Goal: Information Seeking & Learning: Learn about a topic

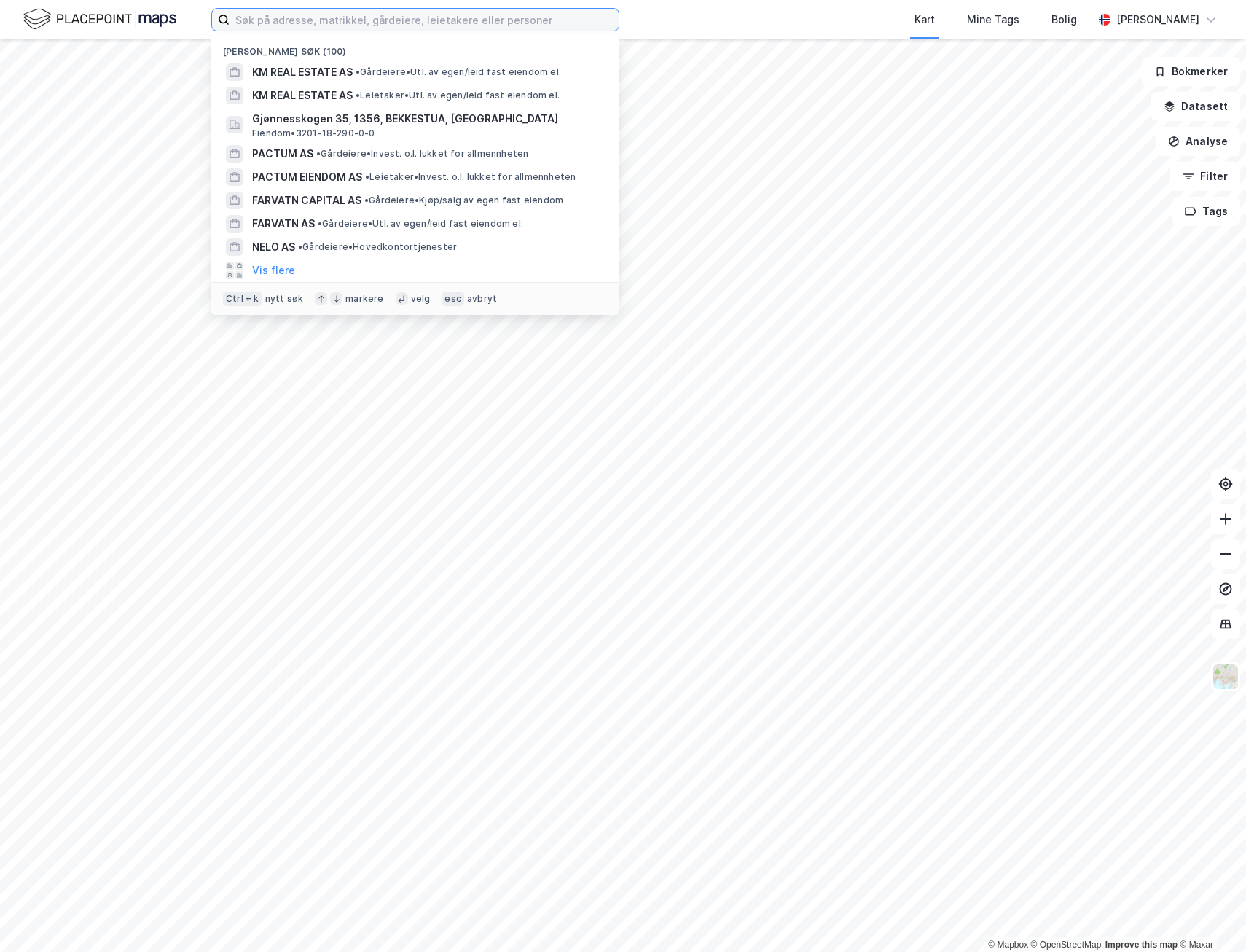
click at [291, 13] on input at bounding box center [423, 19] width 389 height 22
paste input "[STREET_ADDRESS],"
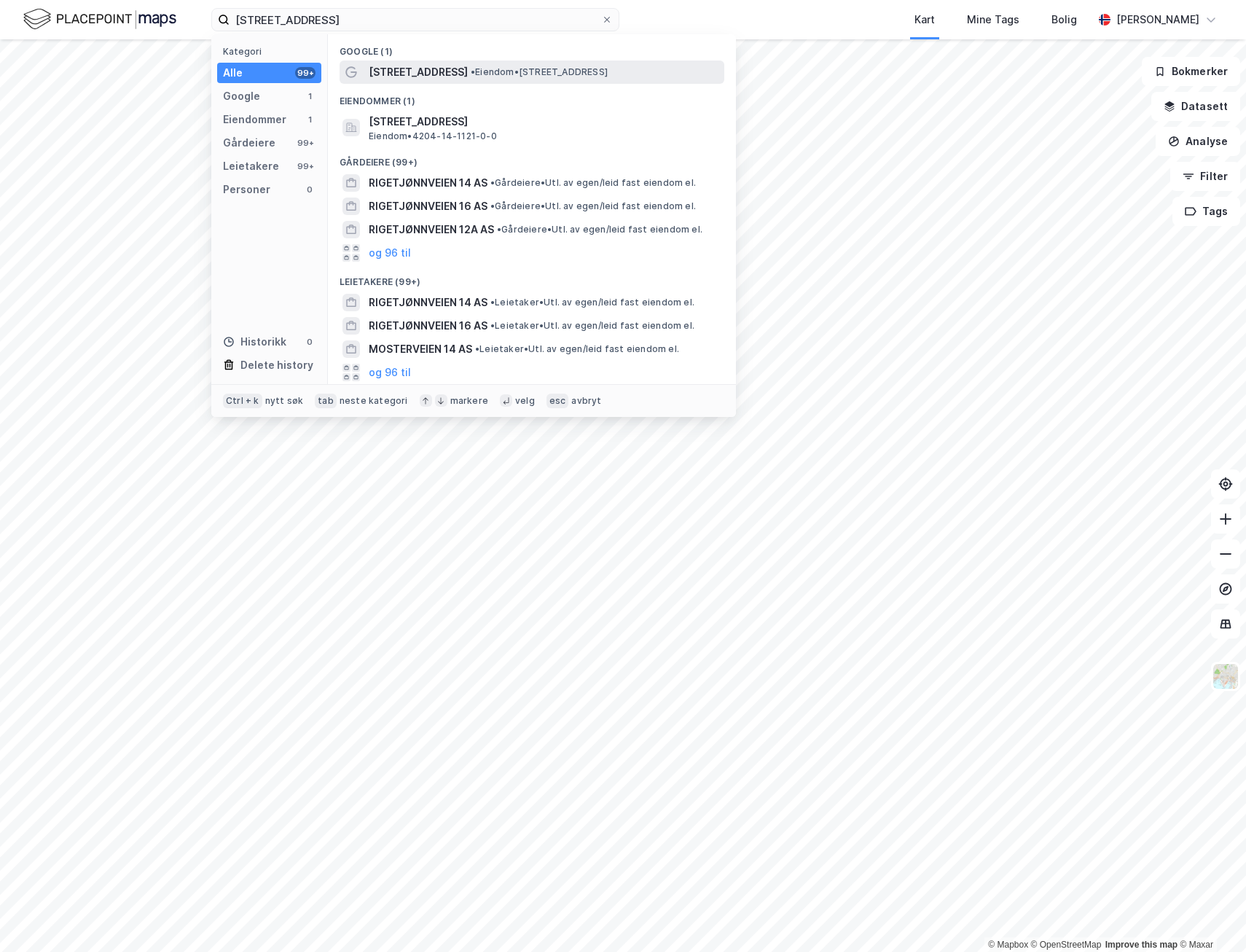
click at [437, 63] on span "[STREET_ADDRESS]" at bounding box center [417, 71] width 99 height 18
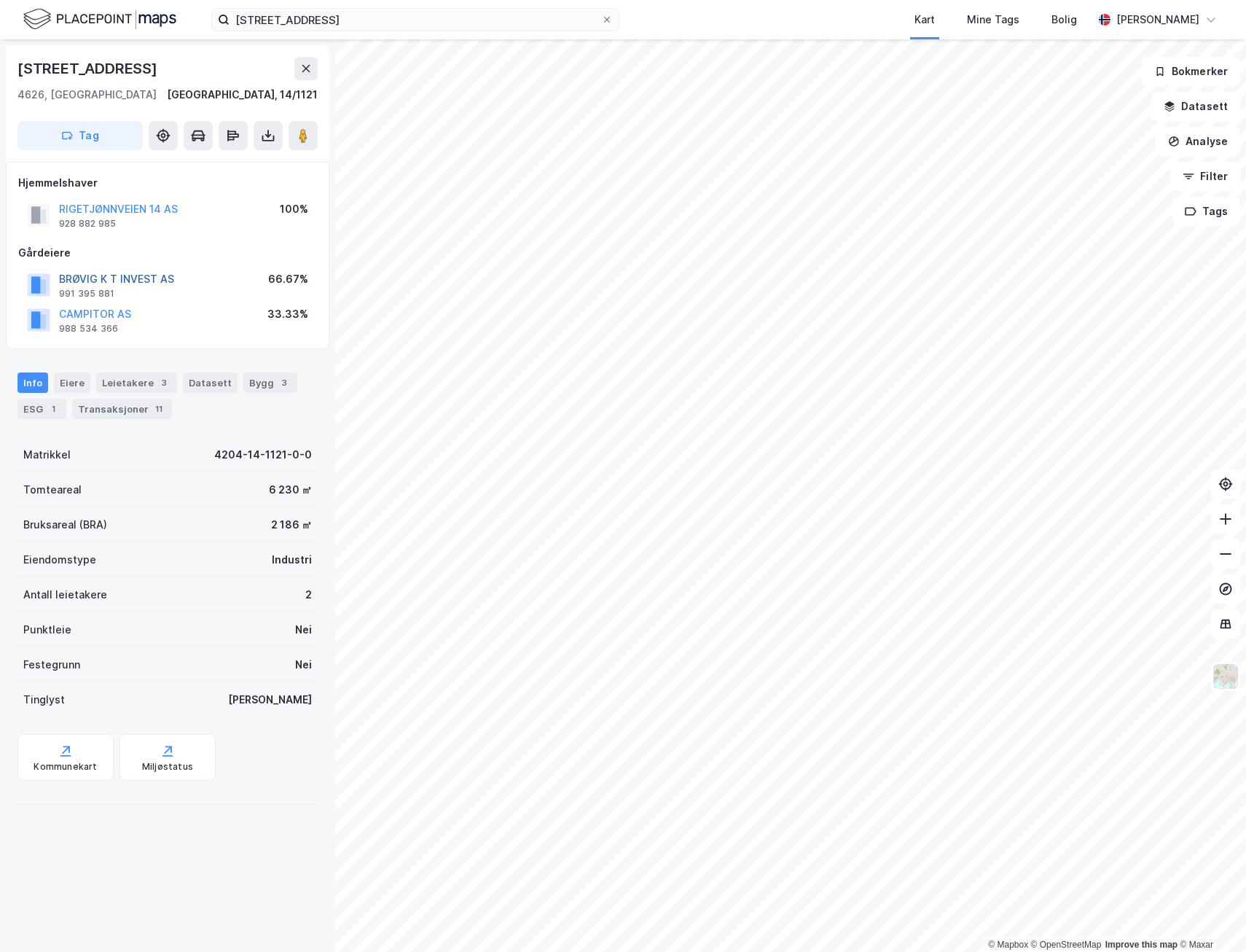
click at [0, 0] on button "BRØVIG K T INVEST AS" at bounding box center [0, 0] width 0 height 0
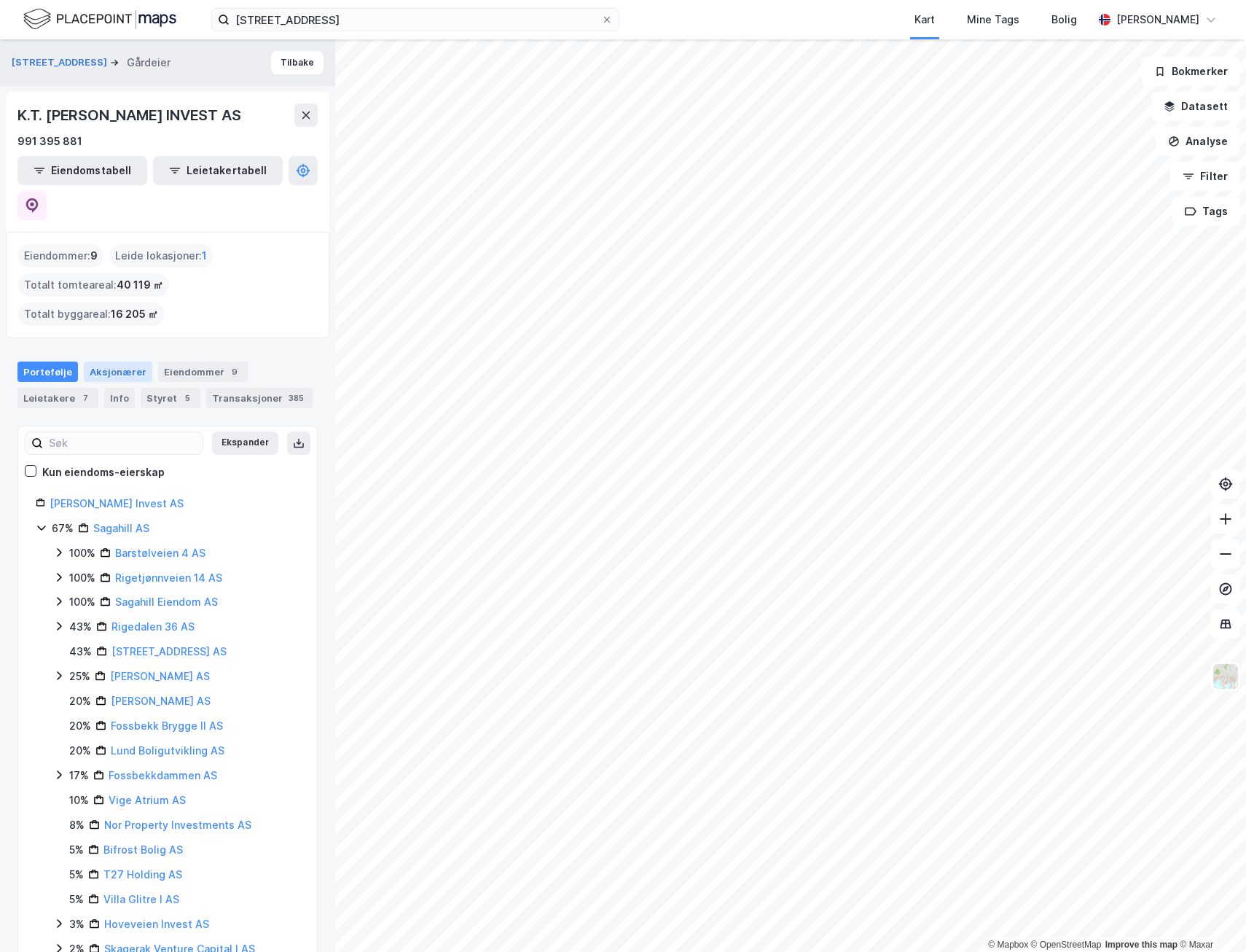
click at [106, 362] on div "Aksjonærer" at bounding box center [118, 372] width 69 height 20
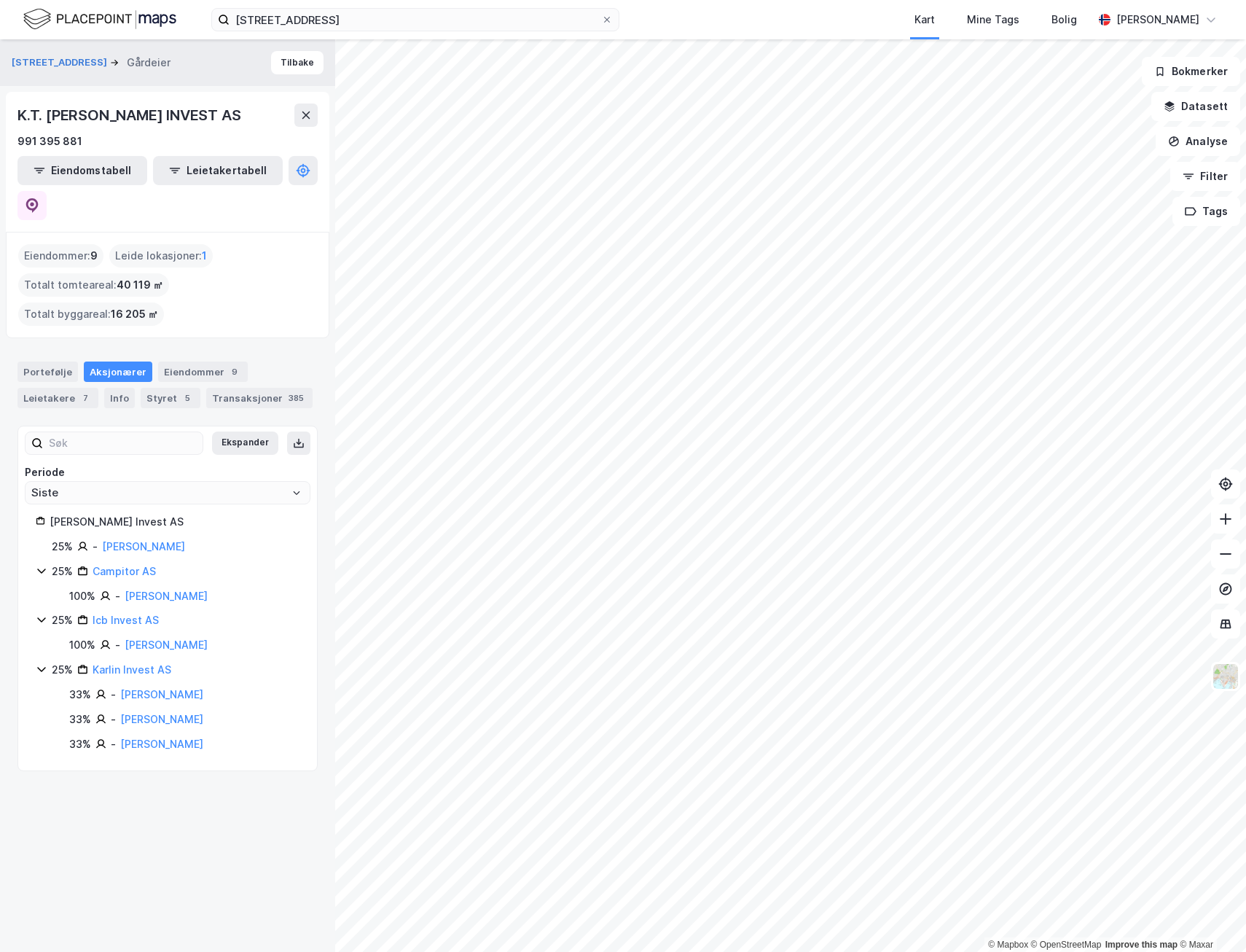
click at [131, 776] on div "[STREET_ADDRESS] Tilbake K.T. BRØVIG INVEST AS 991 395 881 Eiendomstabell Leiet…" at bounding box center [167, 495] width 335 height 912
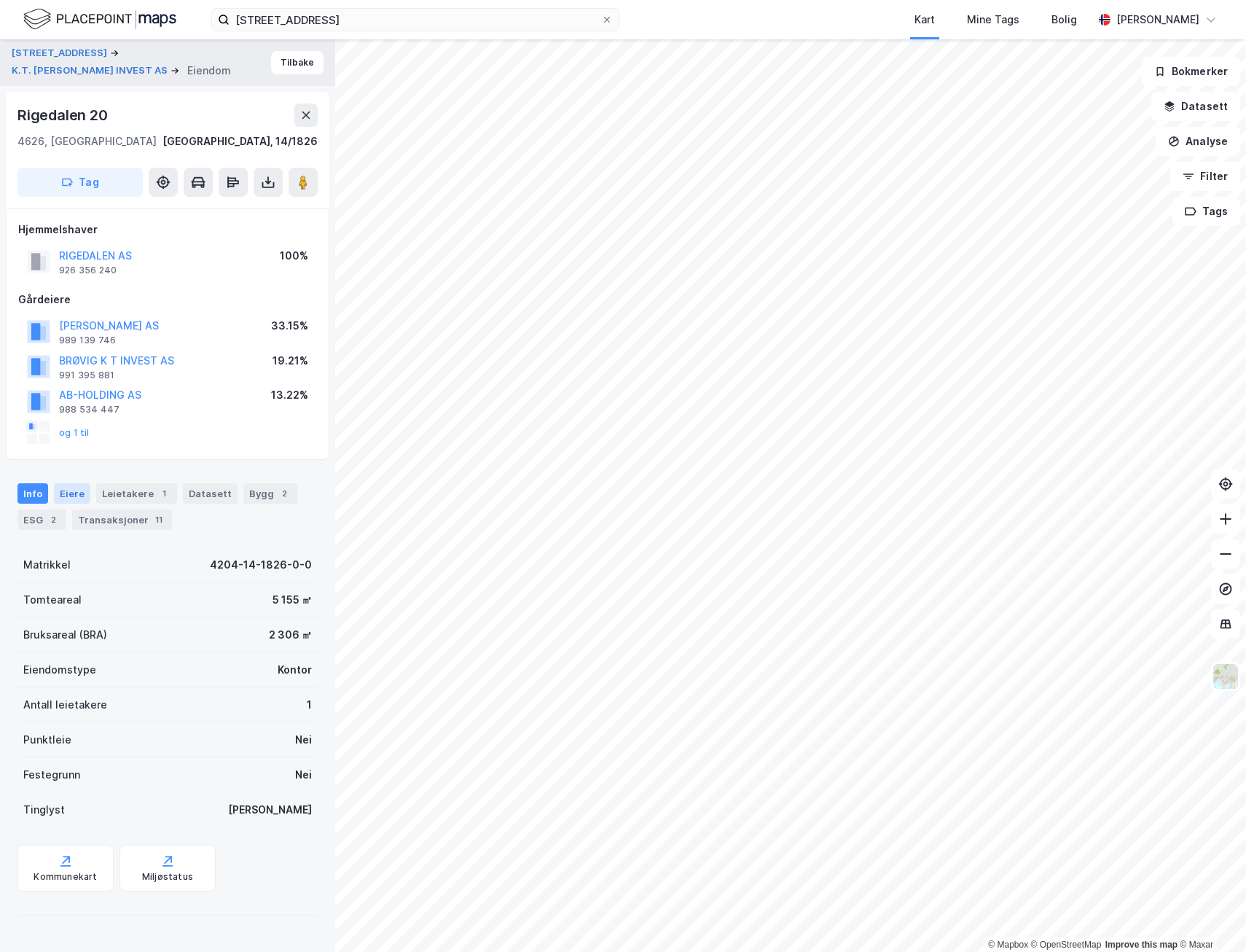
click at [70, 488] on div "Eiere" at bounding box center [71, 494] width 36 height 20
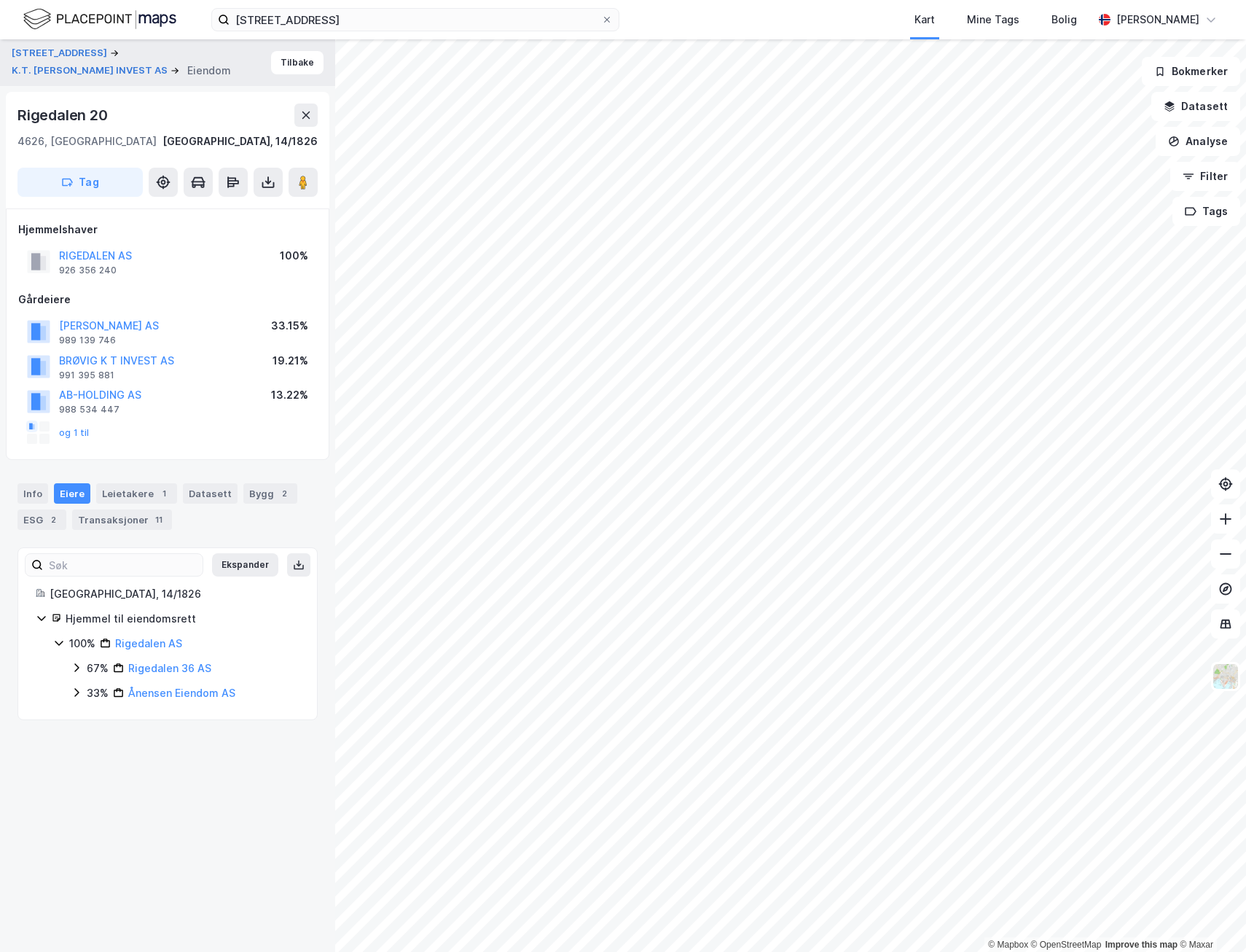
click at [76, 695] on icon at bounding box center [76, 692] width 5 height 8
click at [76, 672] on icon at bounding box center [76, 667] width 12 height 12
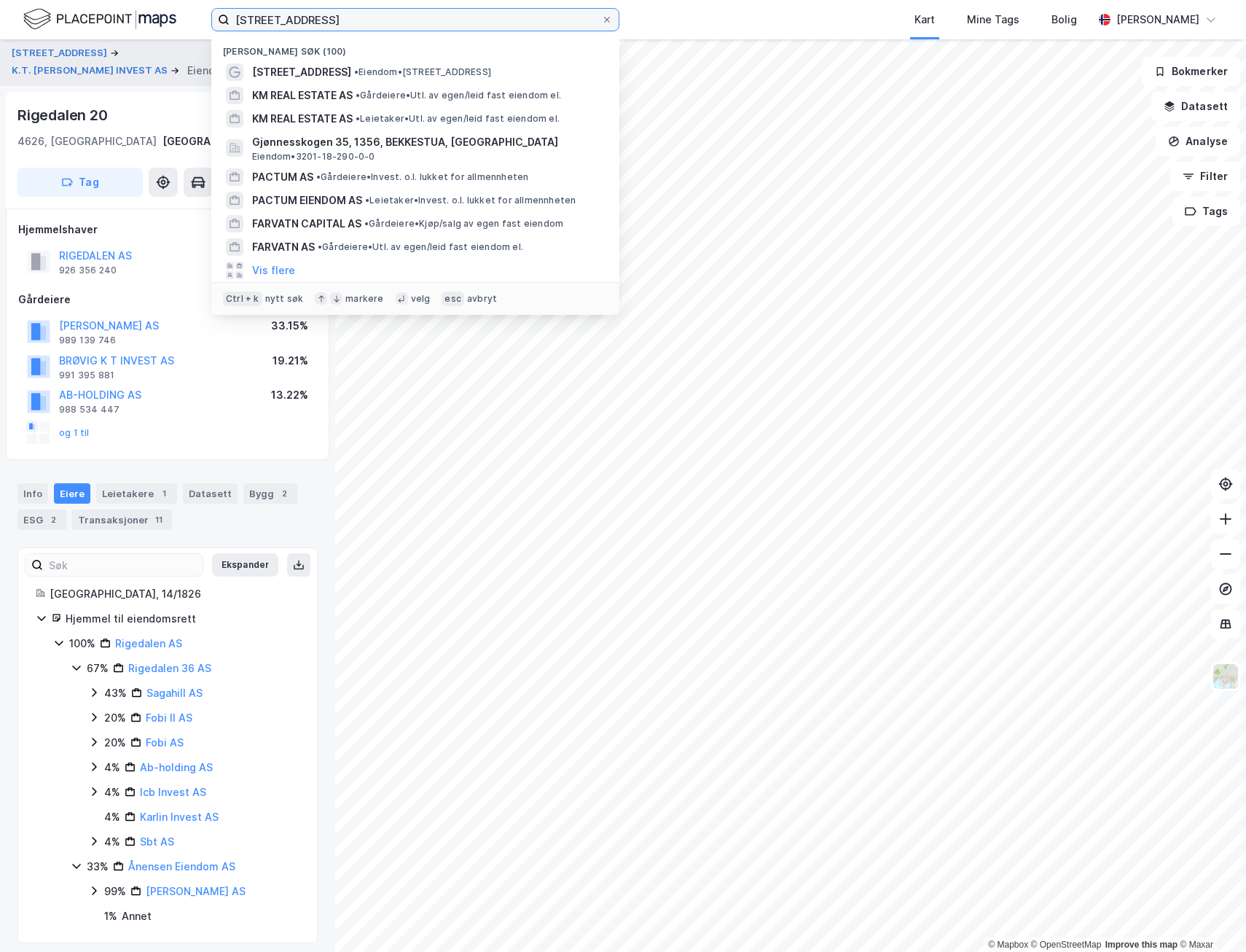
drag, startPoint x: 346, startPoint y: 22, endPoint x: 104, endPoint y: 24, distance: 242.0
click at [104, 24] on div "Rigetjønnveien 14 Nylige søk (100) Rigetjønnveien 14 • Eiendom • [STREET_ADDRES…" at bounding box center [623, 19] width 1246 height 39
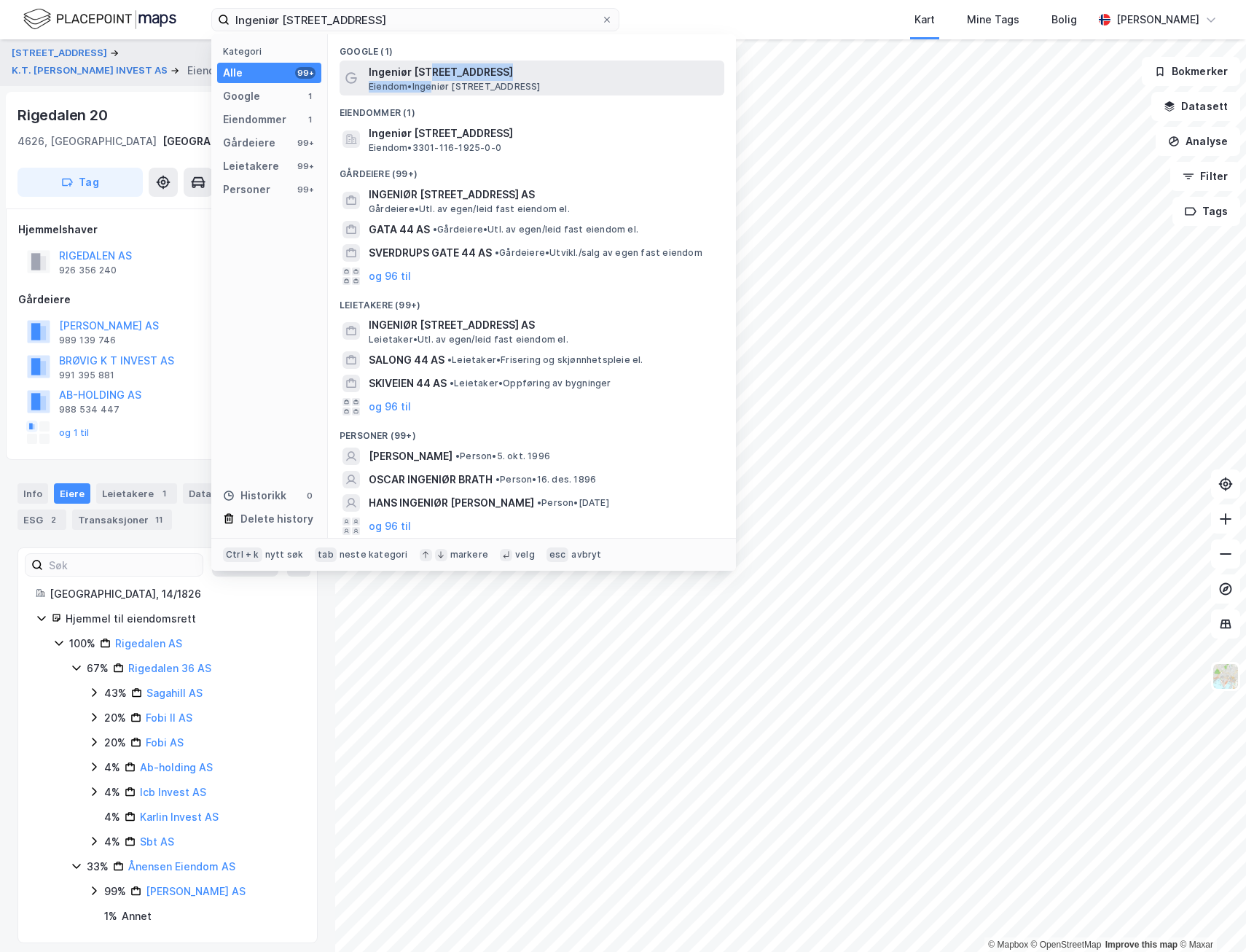
click at [433, 80] on div "Ingeniør [STREET_ADDRESS] • [STREET_ADDRESS]" at bounding box center [545, 77] width 353 height 29
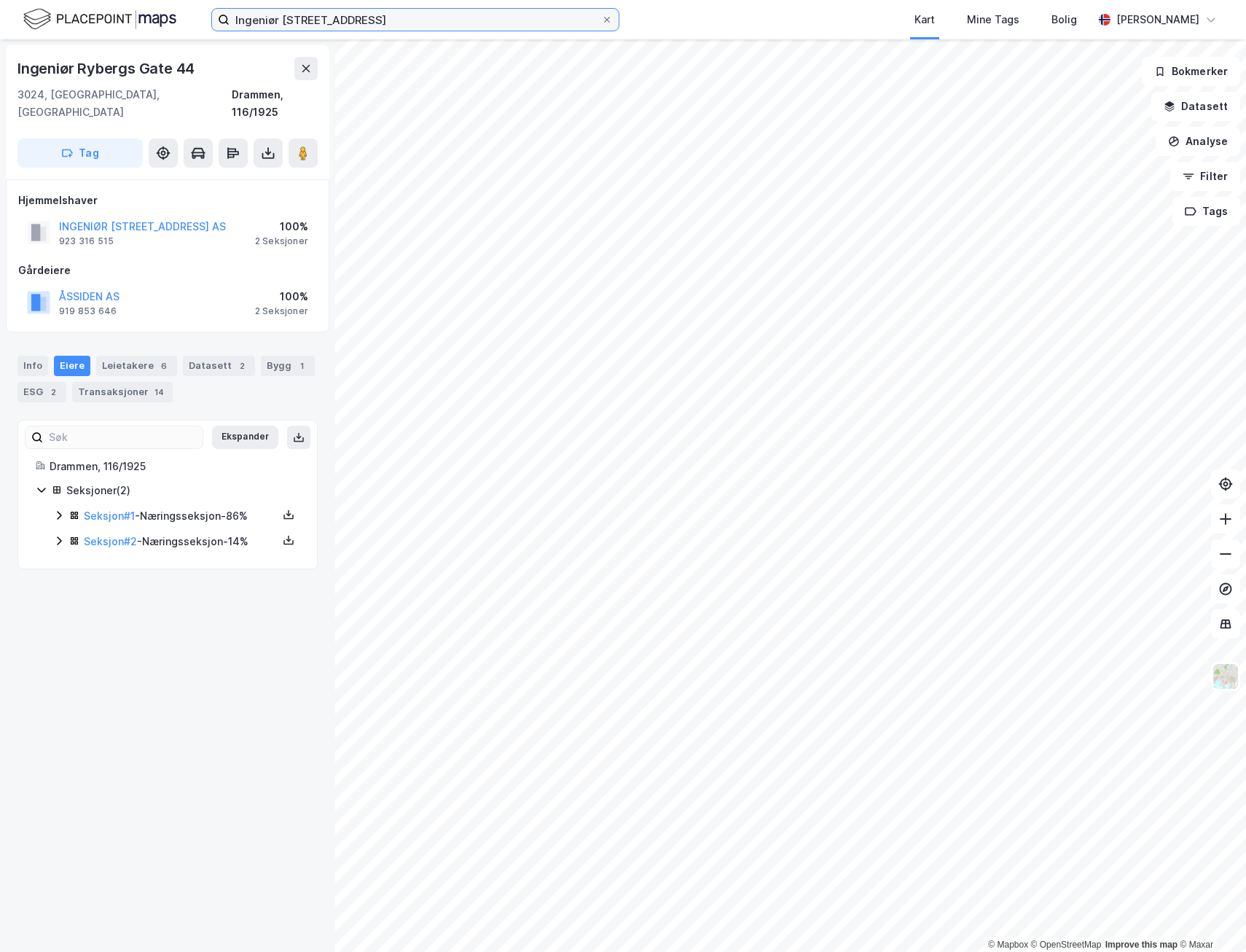
click at [384, 24] on input "Ingeniør [STREET_ADDRESS]" at bounding box center [415, 19] width 372 height 22
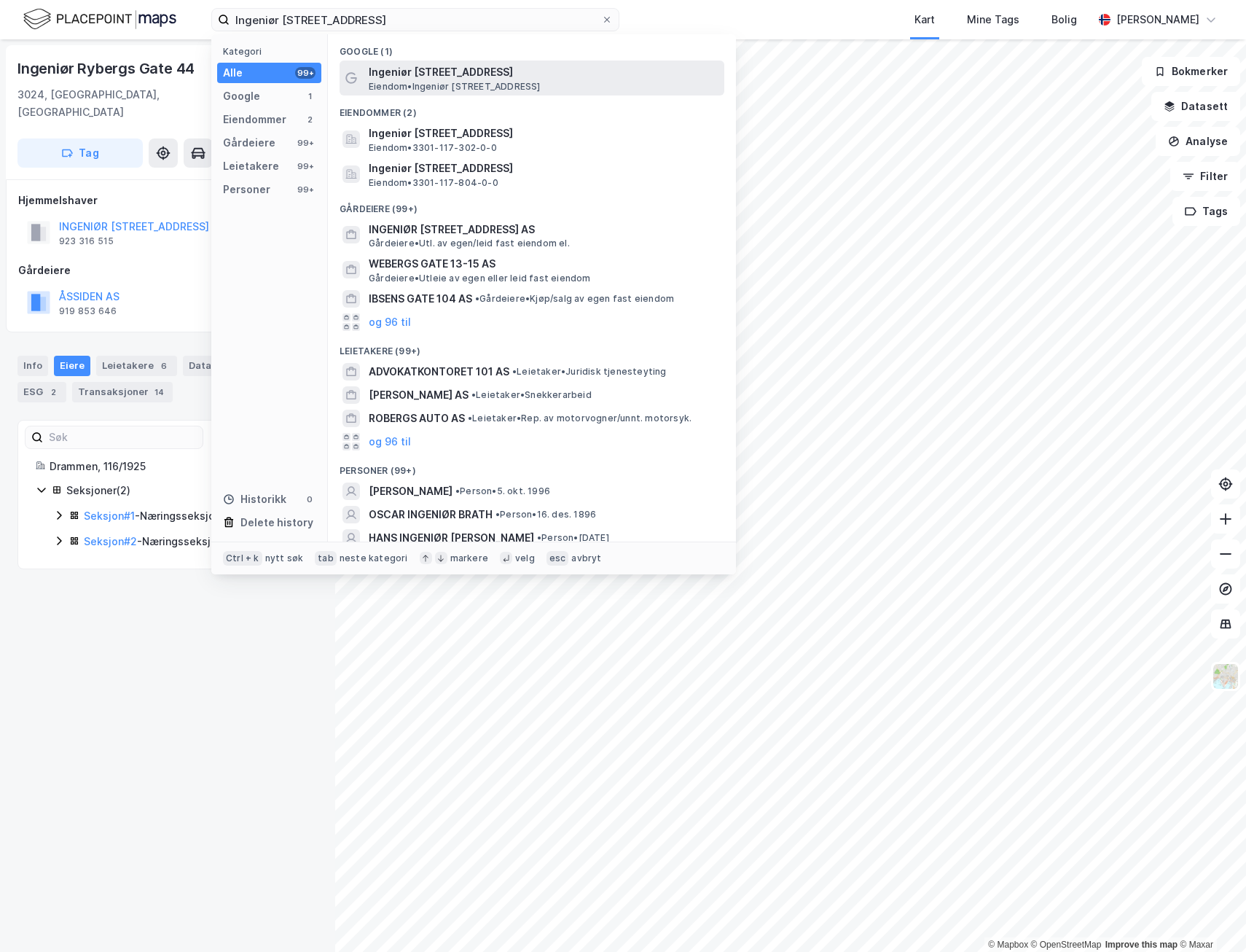
click at [474, 81] on span "Eiendom • [STREET_ADDRESS]" at bounding box center [454, 86] width 172 height 12
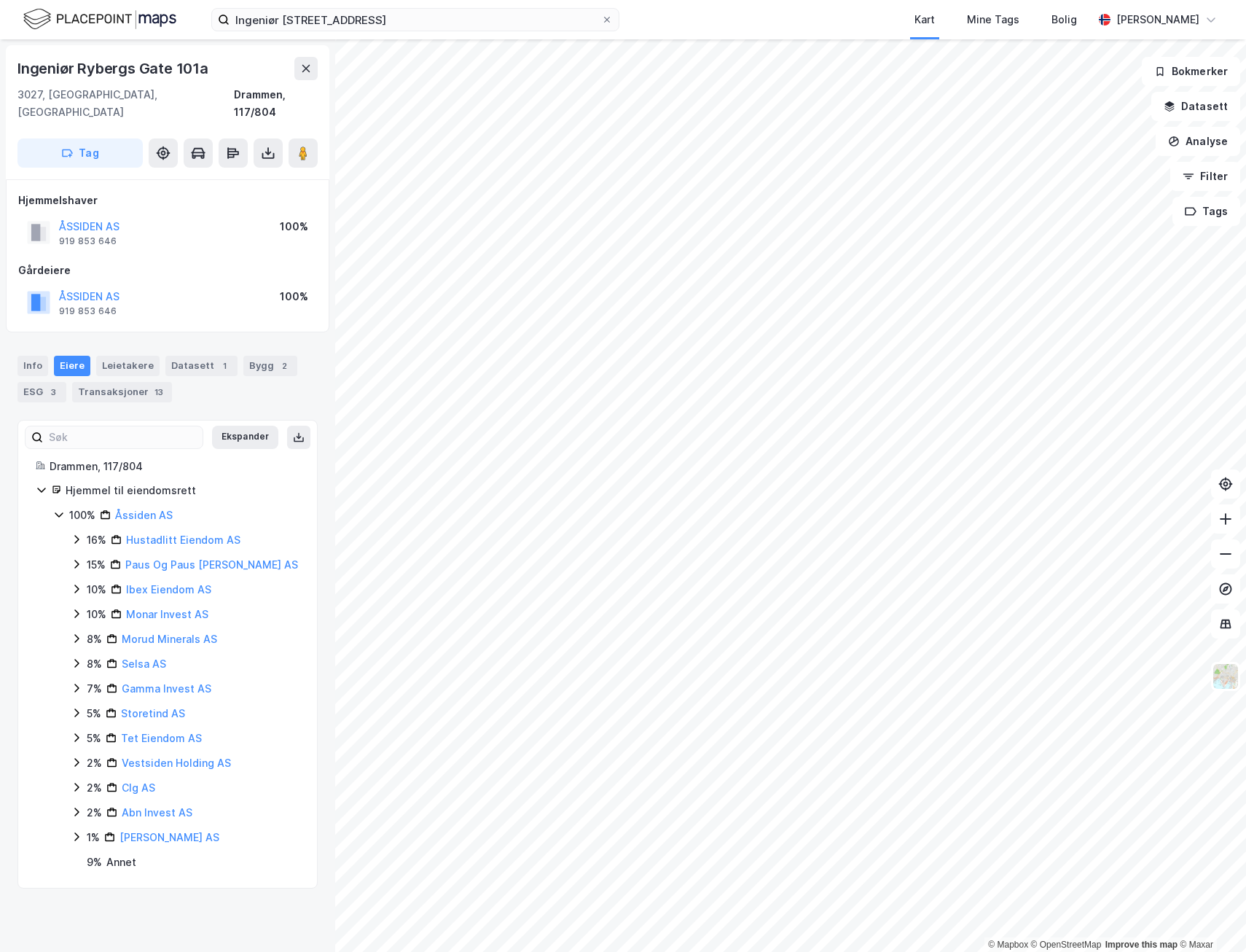
click at [73, 534] on icon at bounding box center [76, 539] width 12 height 12
click at [76, 583] on icon at bounding box center [76, 588] width 12 height 12
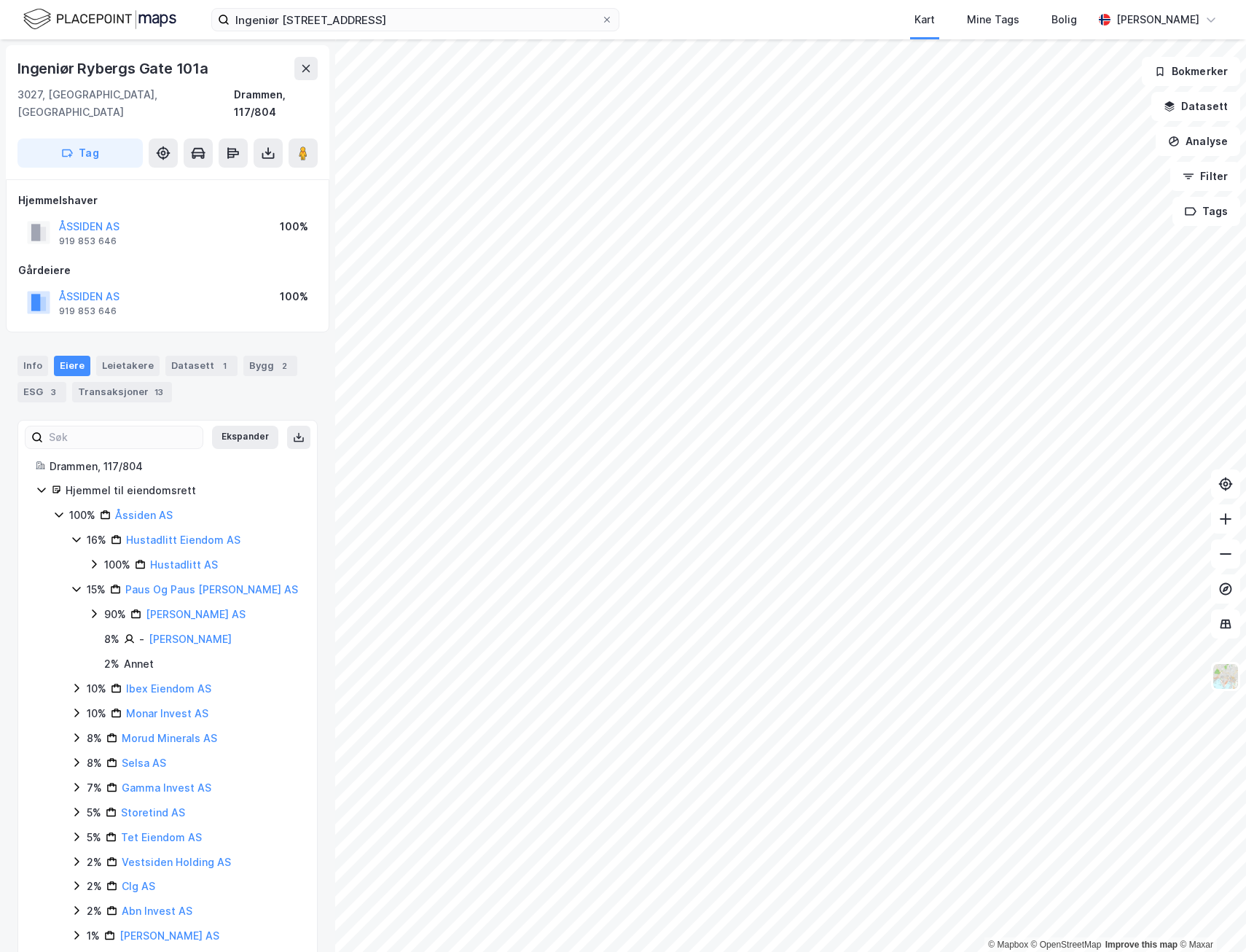
click at [72, 682] on icon at bounding box center [76, 688] width 12 height 12
click at [0, 0] on button "ÅSSIDEN AS" at bounding box center [0, 0] width 0 height 0
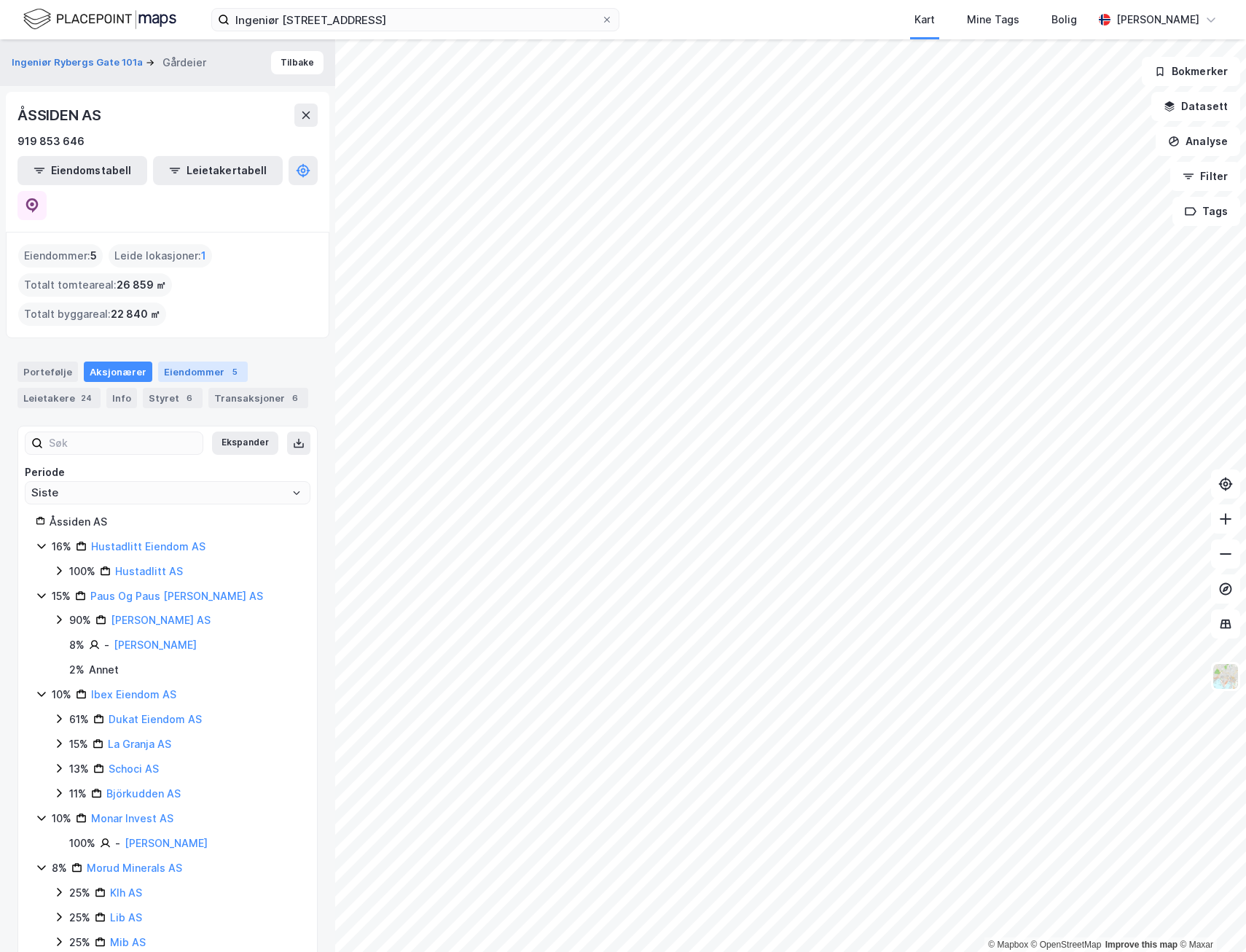
click at [200, 362] on div "Eiendommer 5" at bounding box center [202, 372] width 90 height 20
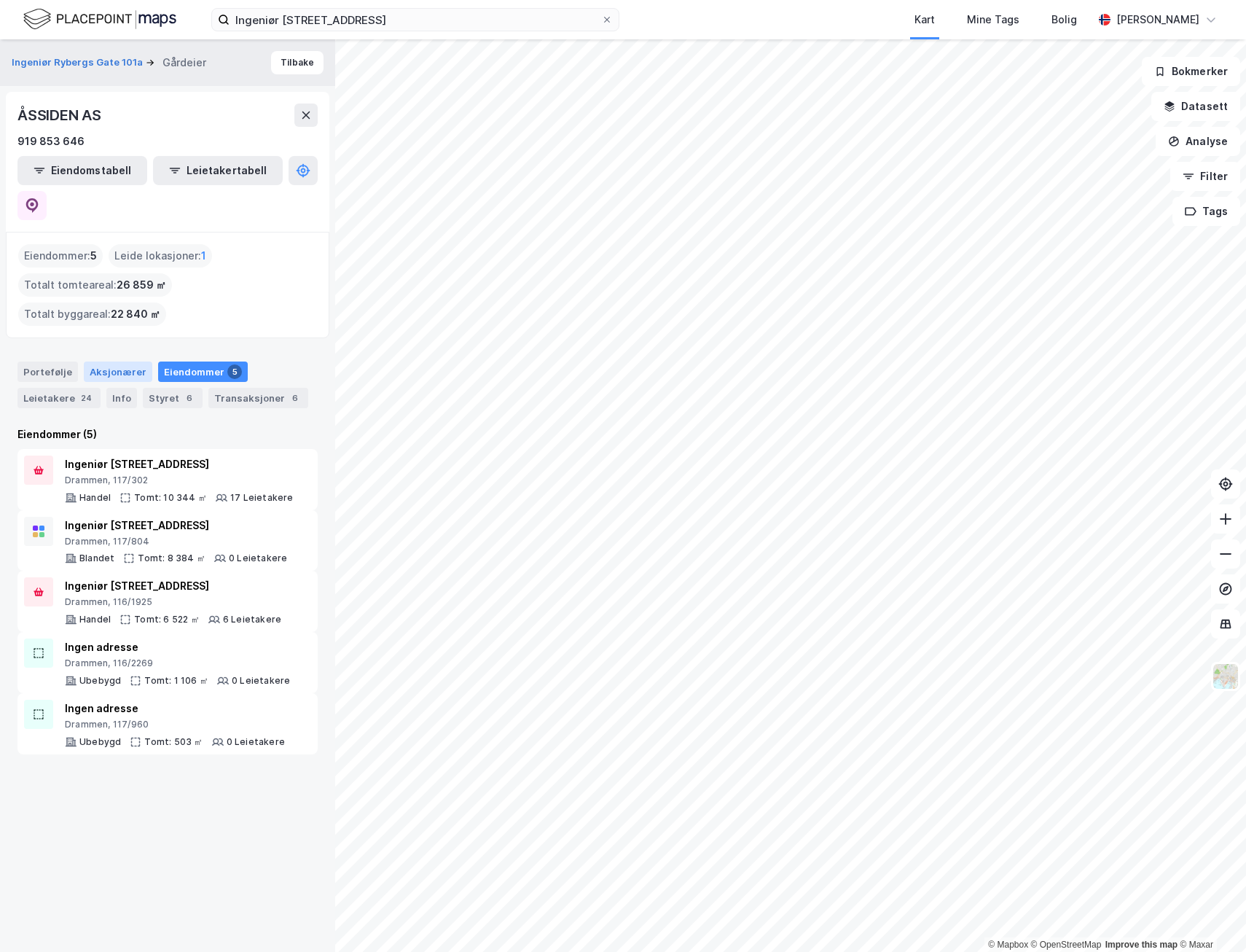
click at [113, 362] on div "Aksjonærer" at bounding box center [118, 372] width 69 height 20
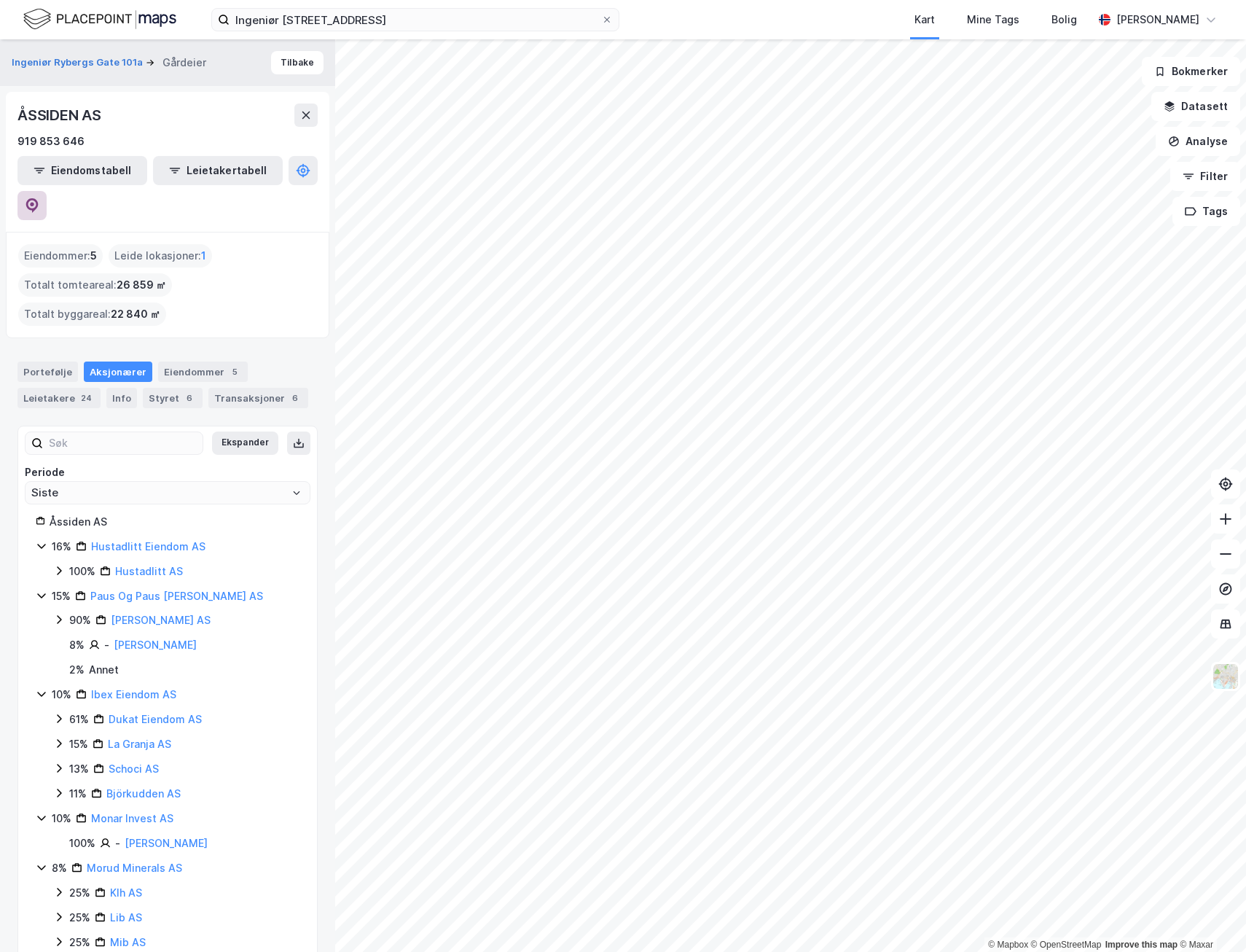
click at [39, 199] on icon at bounding box center [32, 206] width 15 height 15
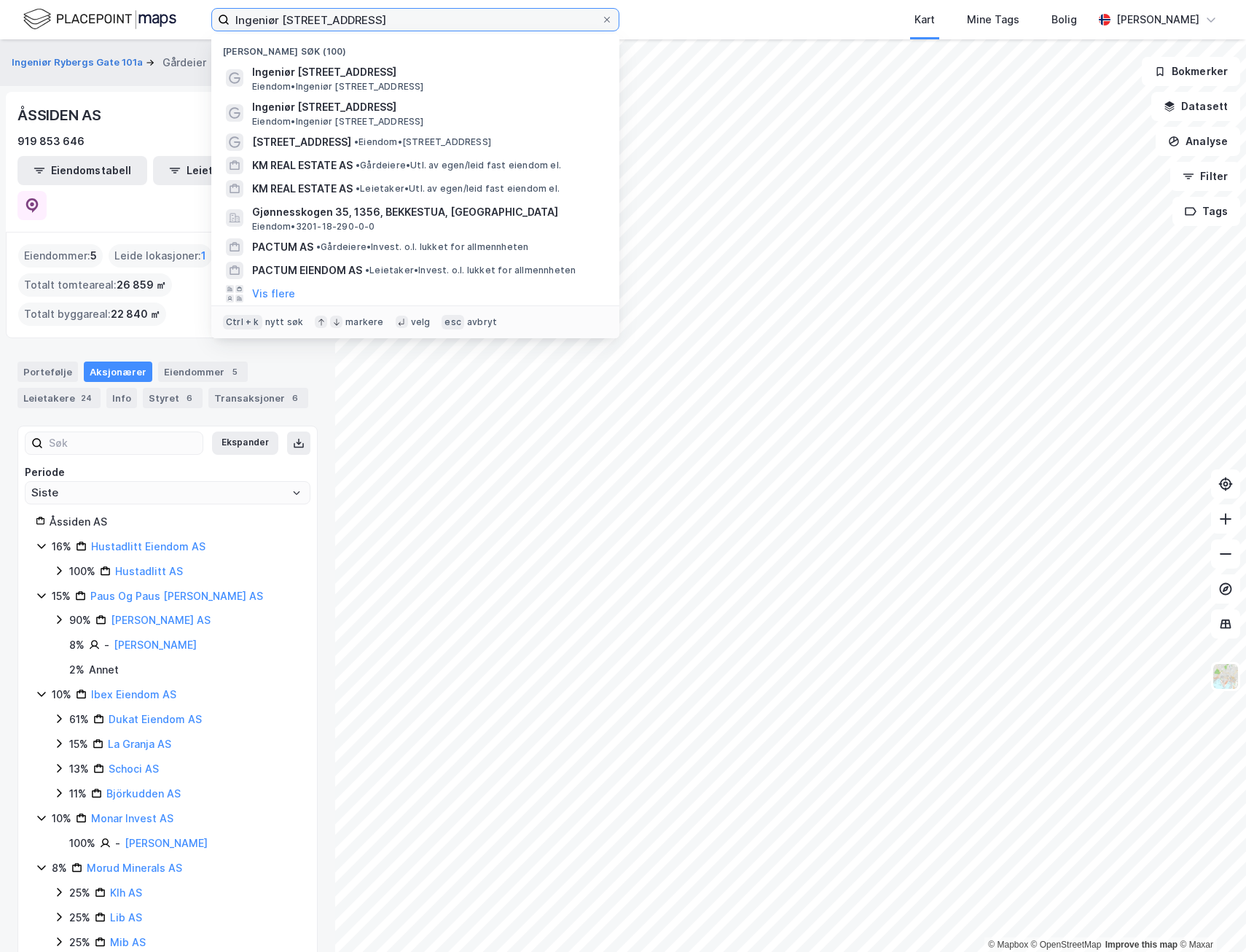
drag, startPoint x: 404, startPoint y: 22, endPoint x: 125, endPoint y: 33, distance: 279.2
click at [119, 28] on div "Ingeniør Rybergs gate 101 Nylige søk (100) Ingeniør Rybergs gate 101 Eiendom • …" at bounding box center [623, 19] width 1246 height 39
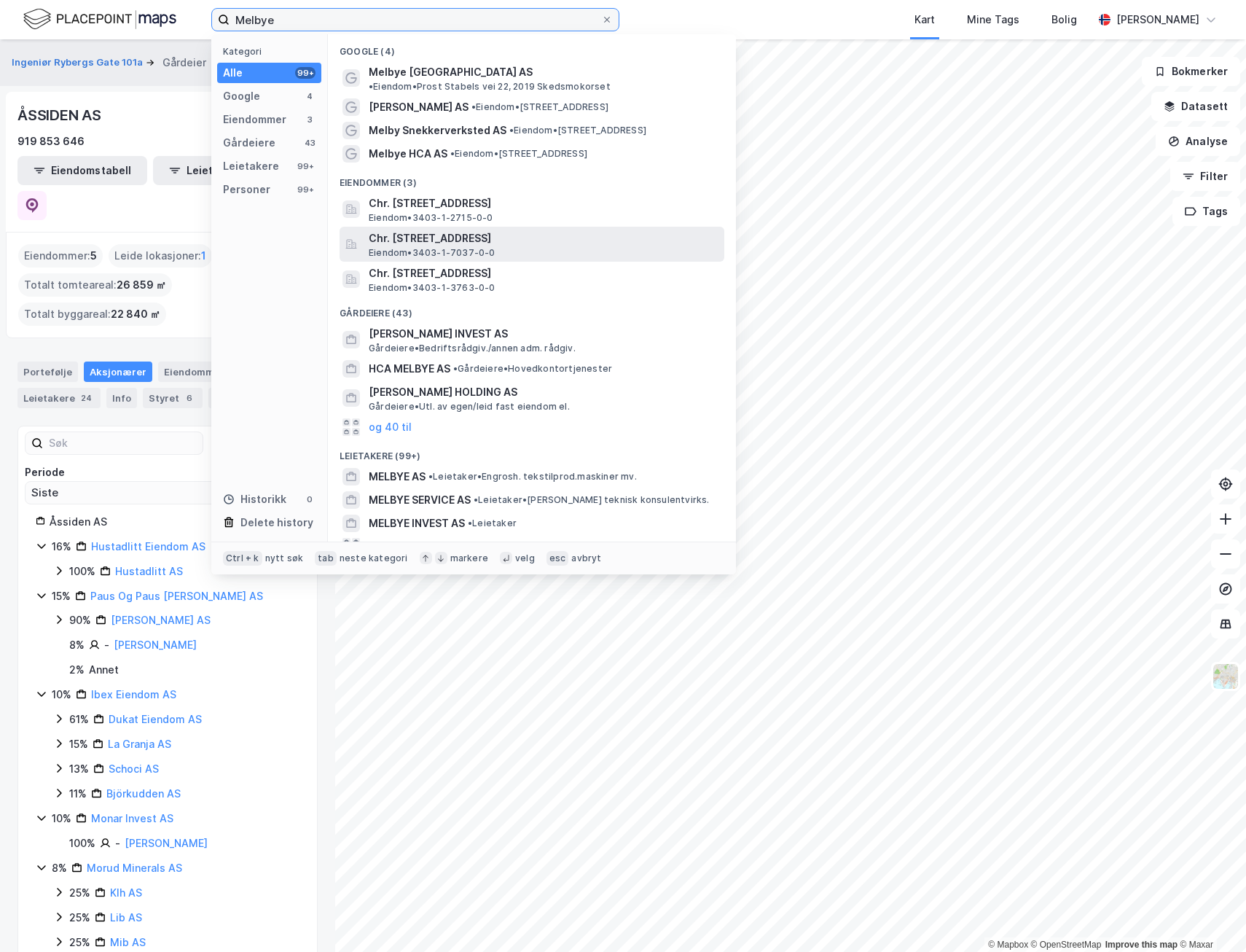
drag, startPoint x: 331, startPoint y: 19, endPoint x: 63, endPoint y: 35, distance: 268.5
click at [63, 35] on div "Melbye Kategori Alle 99+ Google 4 Eiendommer 3 Gårdeiere 43 Leietakere 99+ Pers…" at bounding box center [623, 19] width 1246 height 39
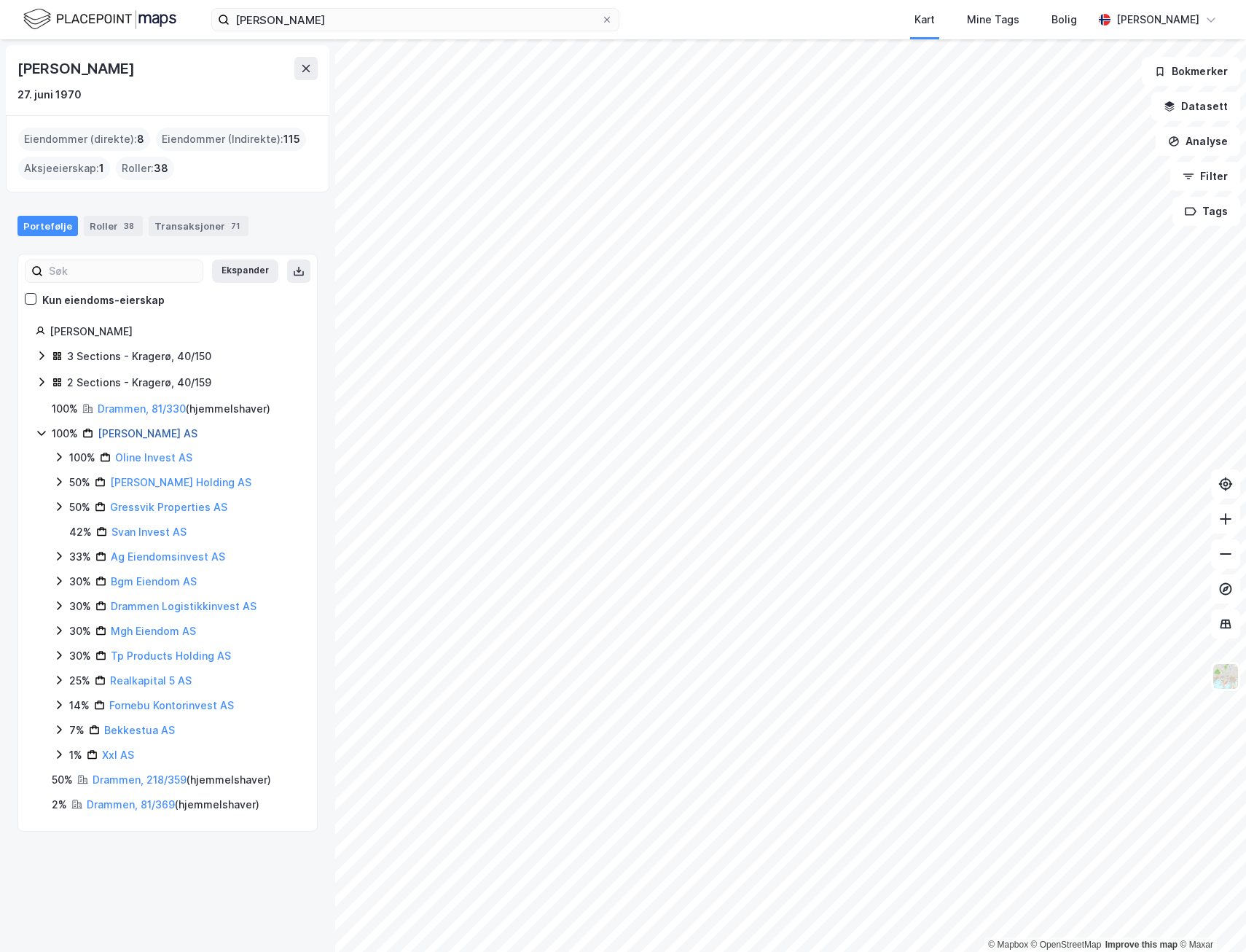
click at [146, 433] on link "[PERSON_NAME] AS" at bounding box center [148, 432] width 100 height 12
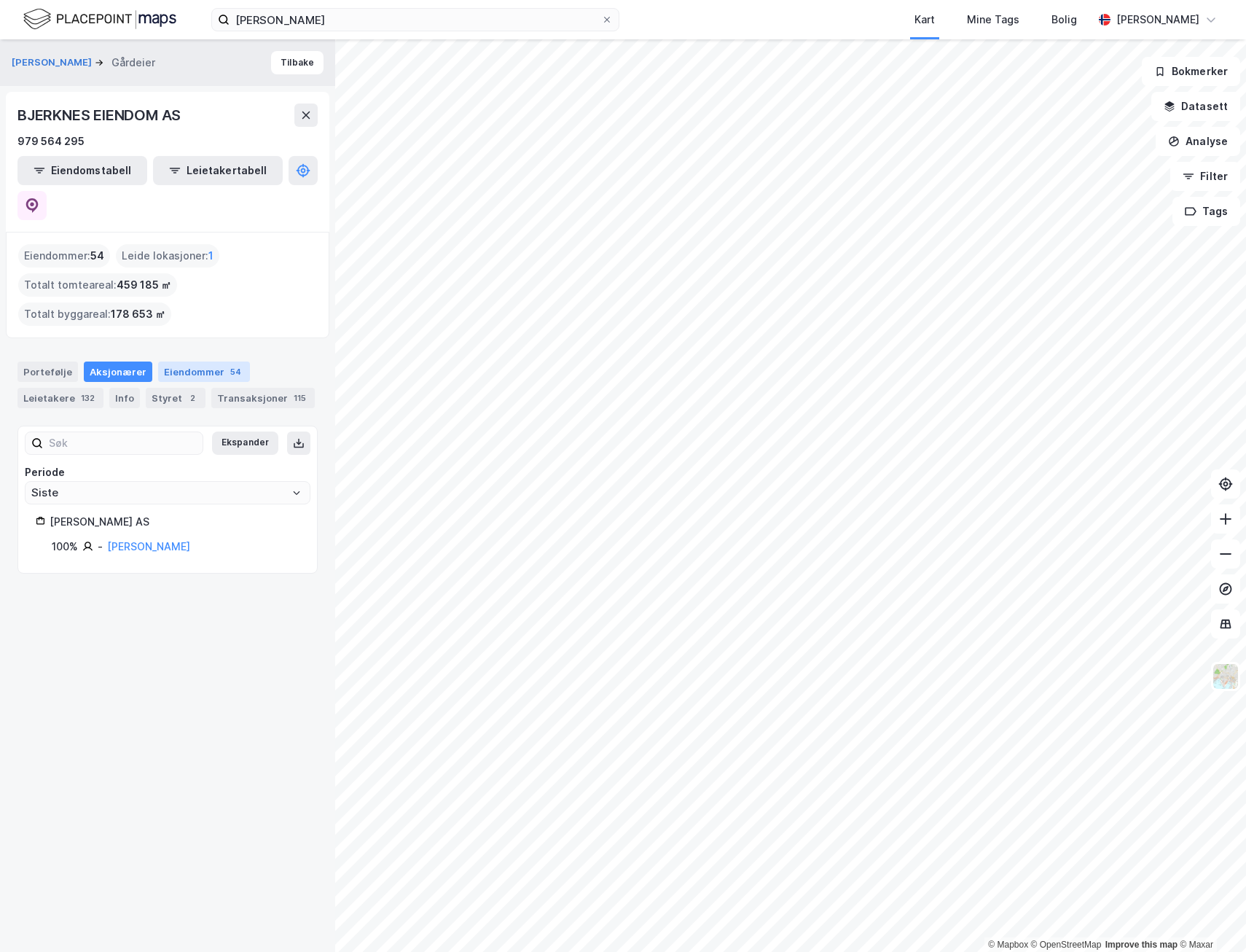
click at [188, 362] on div "Eiendommer 54" at bounding box center [203, 372] width 92 height 20
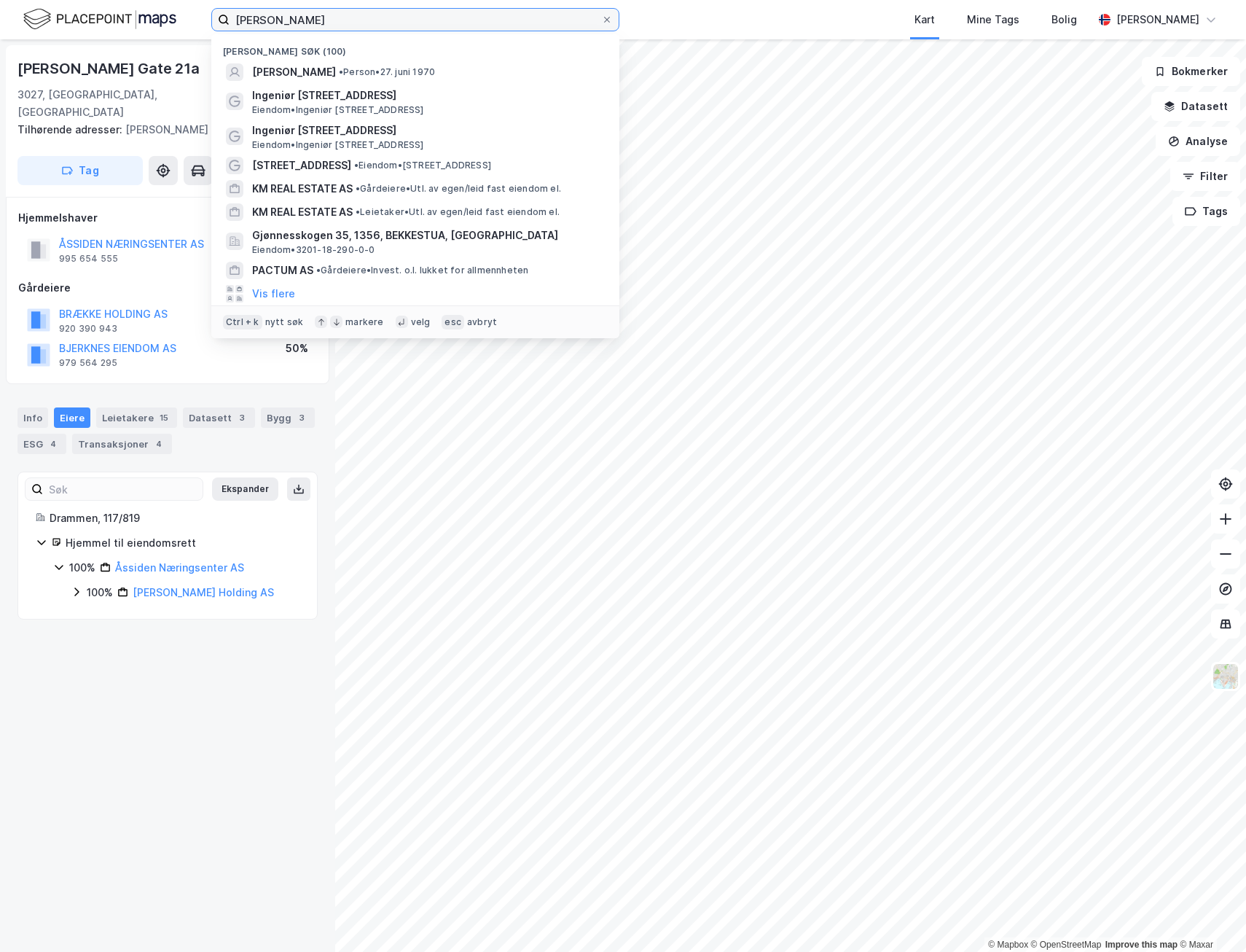
drag, startPoint x: 237, startPoint y: 29, endPoint x: 72, endPoint y: 58, distance: 167.5
click at [72, 58] on div "[PERSON_NAME] søk (100) [PERSON_NAME] • Person • [DATE] Ingeniør Rybergs gate 1…" at bounding box center [623, 476] width 1246 height 952
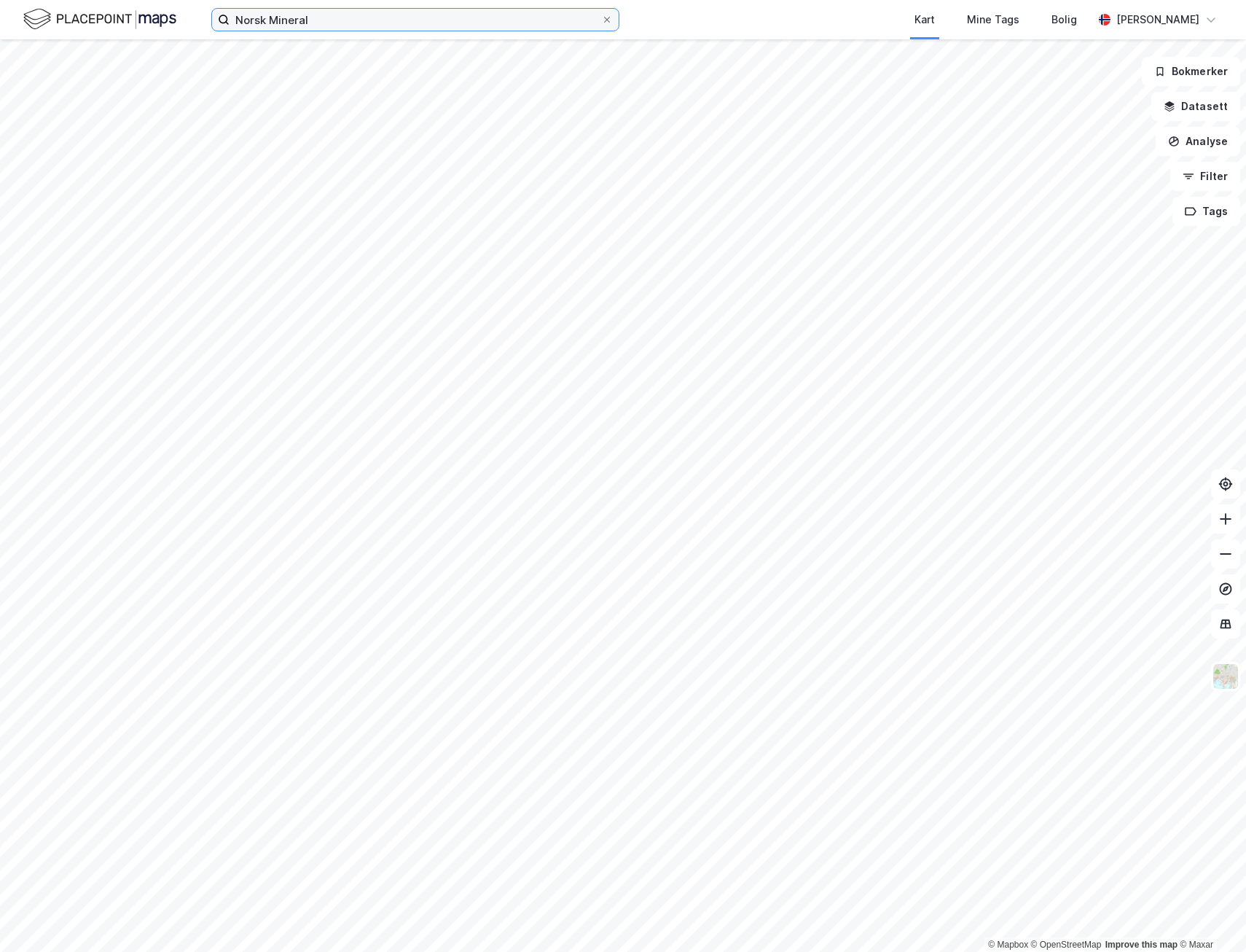
click at [356, 24] on input "Norsk Mineral" at bounding box center [415, 19] width 372 height 22
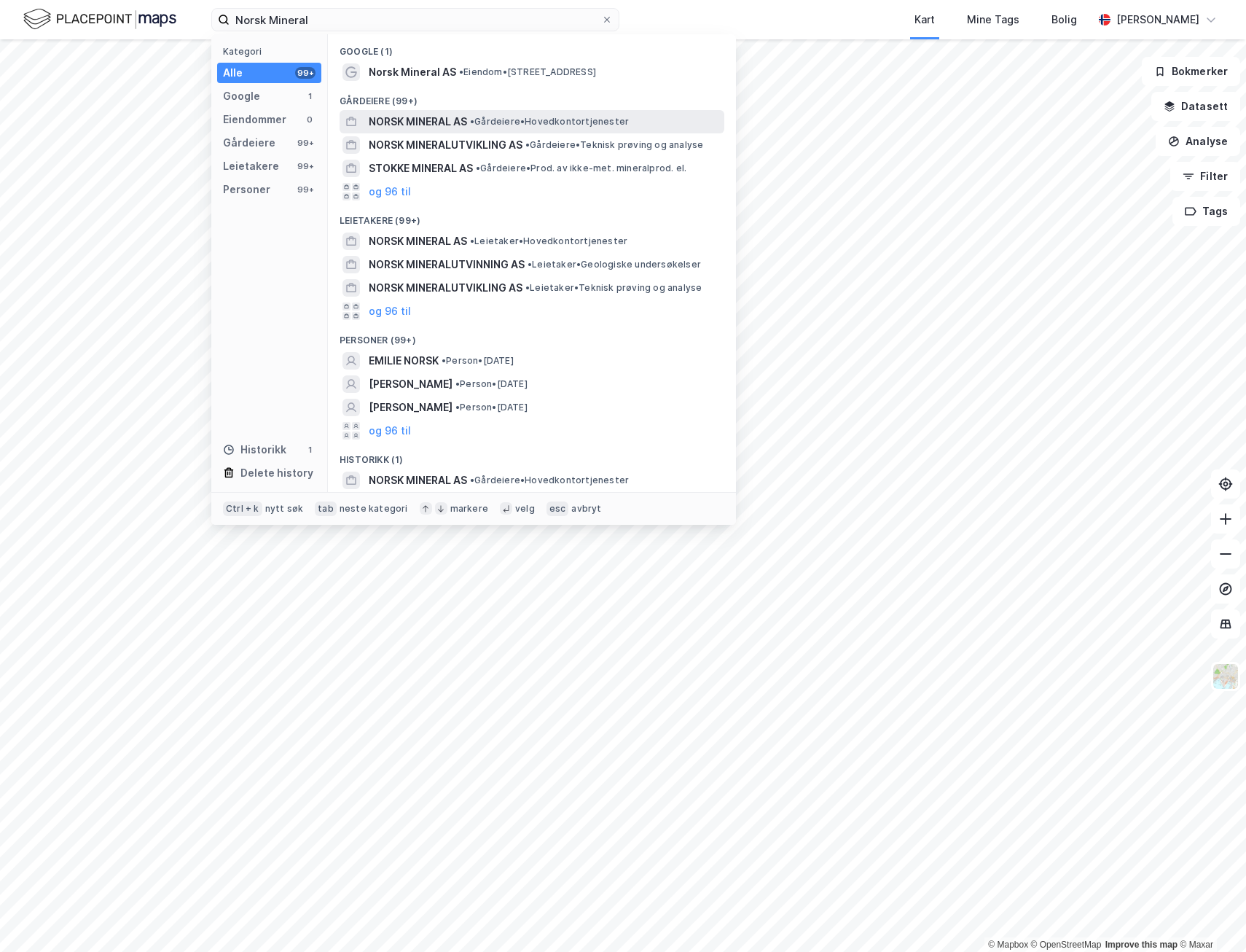
click at [432, 117] on span "NORSK MINERAL AS" at bounding box center [417, 122] width 98 height 18
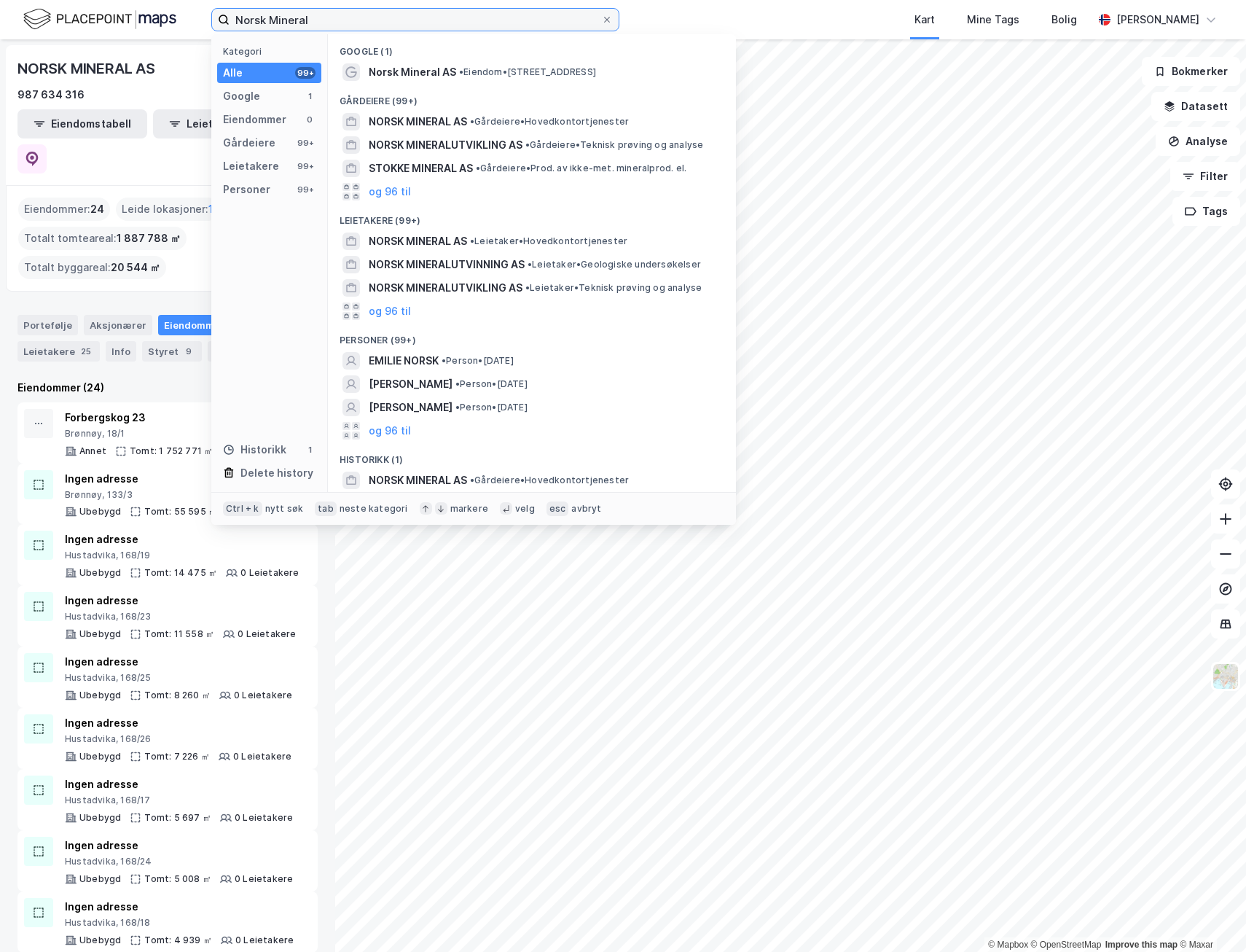
drag, startPoint x: 205, startPoint y: 19, endPoint x: 148, endPoint y: 28, distance: 57.7
click at [148, 26] on div "Norsk Mineral Kategori Alle 99+ Google 1 Eiendommer 0 Gårdeiere 99+ Leietakere …" at bounding box center [623, 19] width 1246 height 39
paste input "Hustadlitt AS"
type input "Hustadlitt AS"
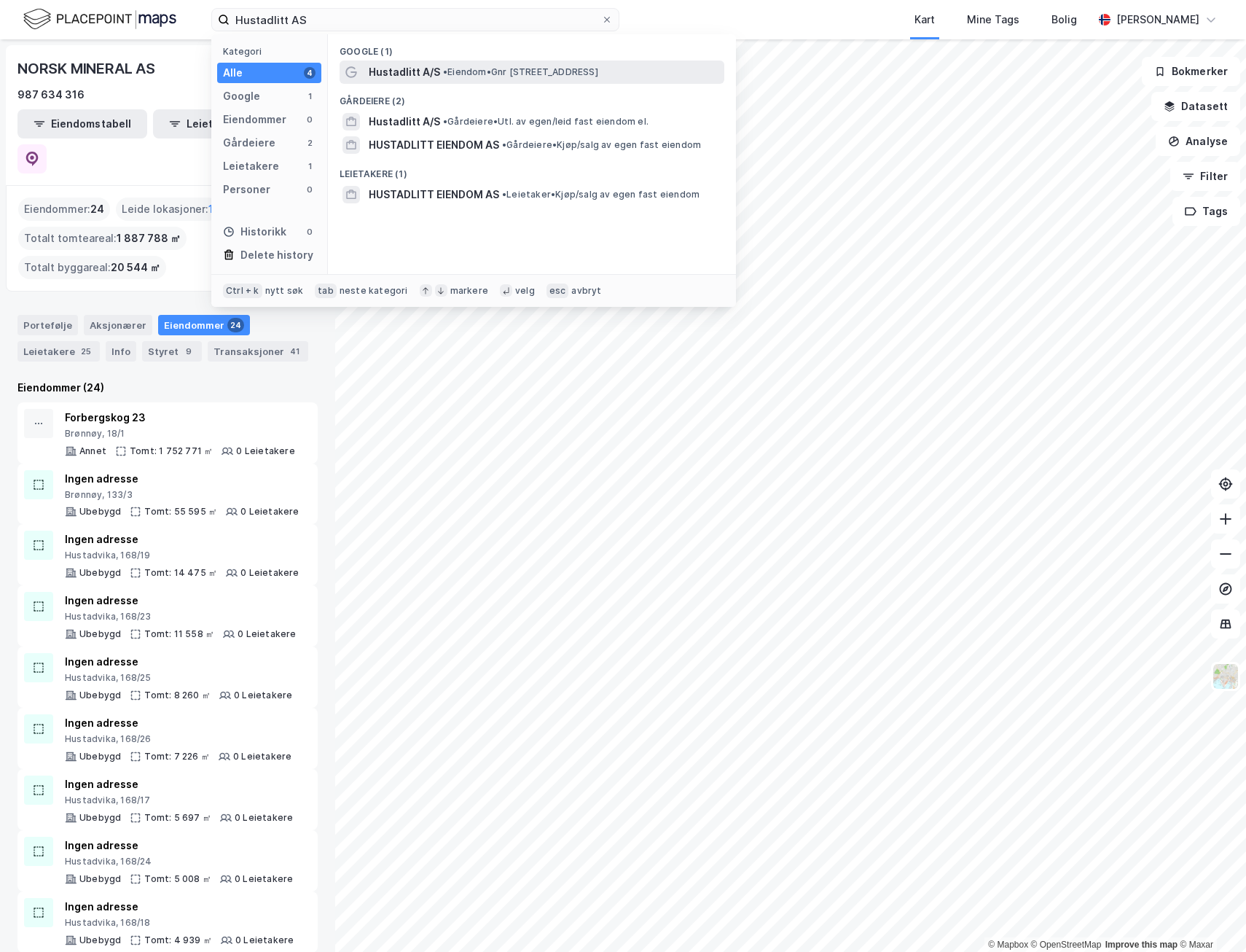
click at [494, 71] on span "• Eiendom • [STREET_ADDRESS]" at bounding box center [520, 71] width 155 height 12
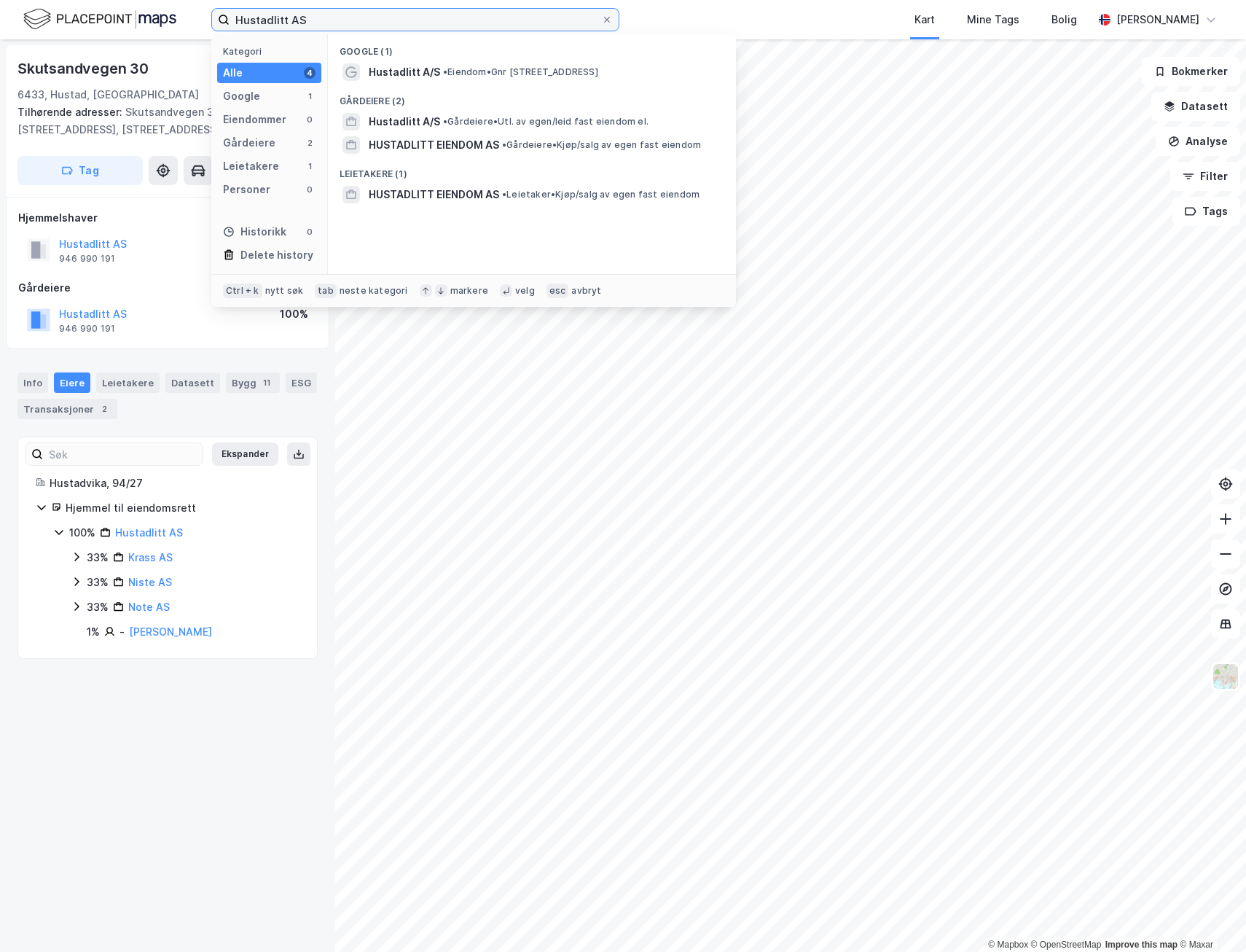
drag, startPoint x: 308, startPoint y: 18, endPoint x: 110, endPoint y: 12, distance: 198.1
click at [110, 12] on div "Hustadlitt AS Kategori Alle 4 Google 1 Eiendommer 0 Gårdeiere 2 Leietakere 1 Pe…" at bounding box center [623, 19] width 1246 height 39
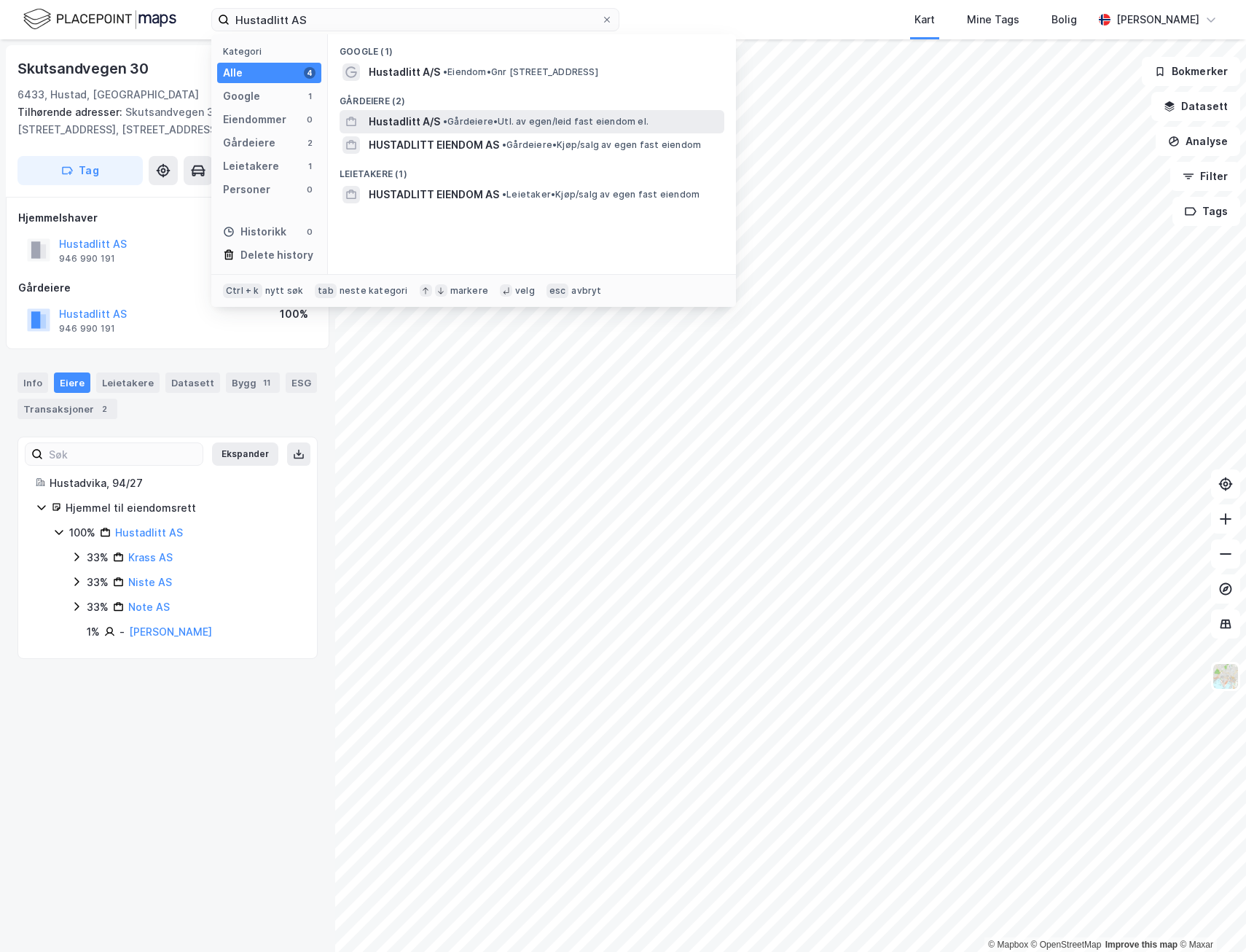
click at [443, 119] on span "•" at bounding box center [445, 122] width 5 height 11
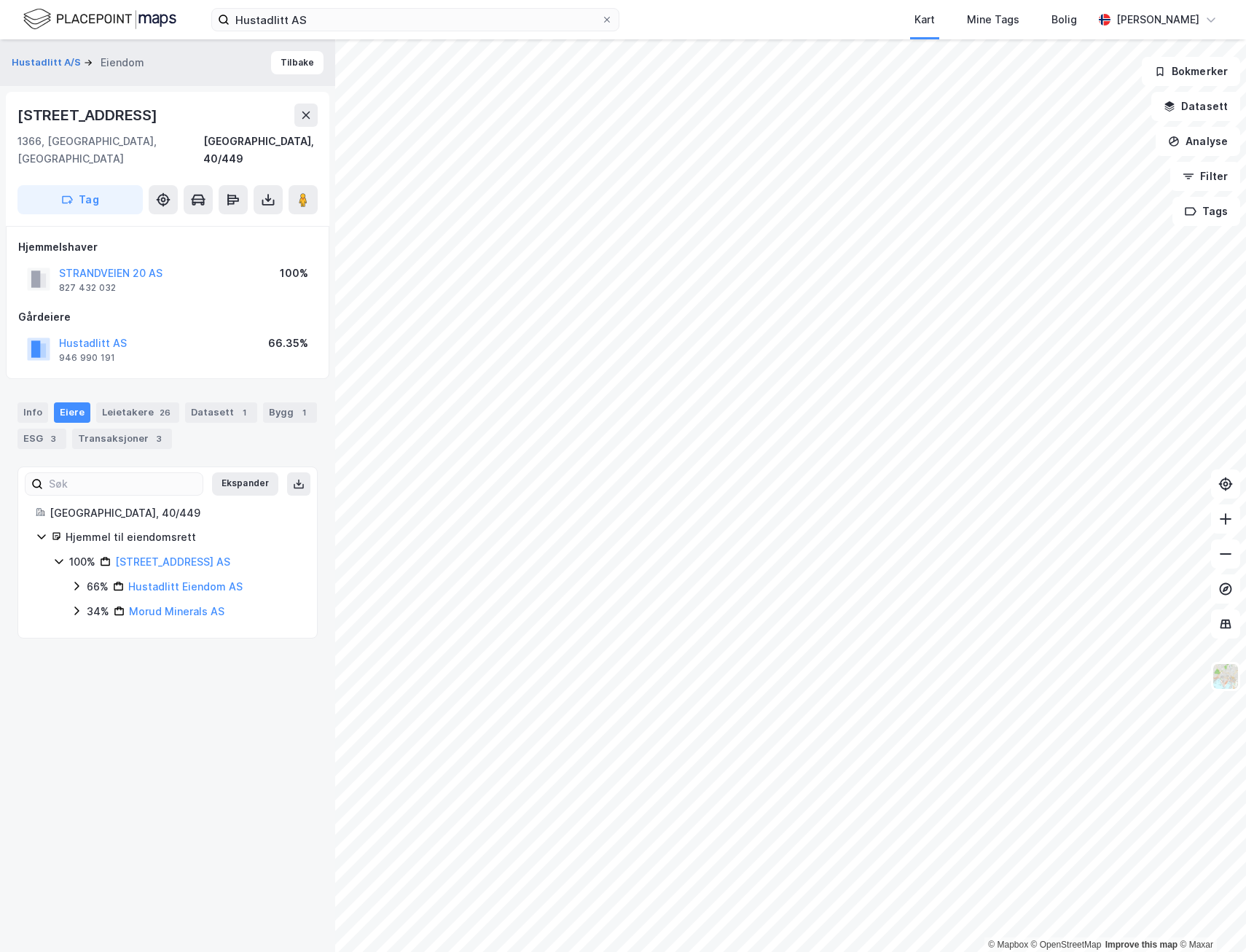
click at [59, 553] on div "100% Strandveien 20 AS" at bounding box center [175, 561] width 246 height 18
click at [59, 556] on icon at bounding box center [58, 561] width 12 height 12
click at [82, 580] on icon at bounding box center [76, 585] width 12 height 12
click at [75, 630] on icon at bounding box center [76, 636] width 12 height 12
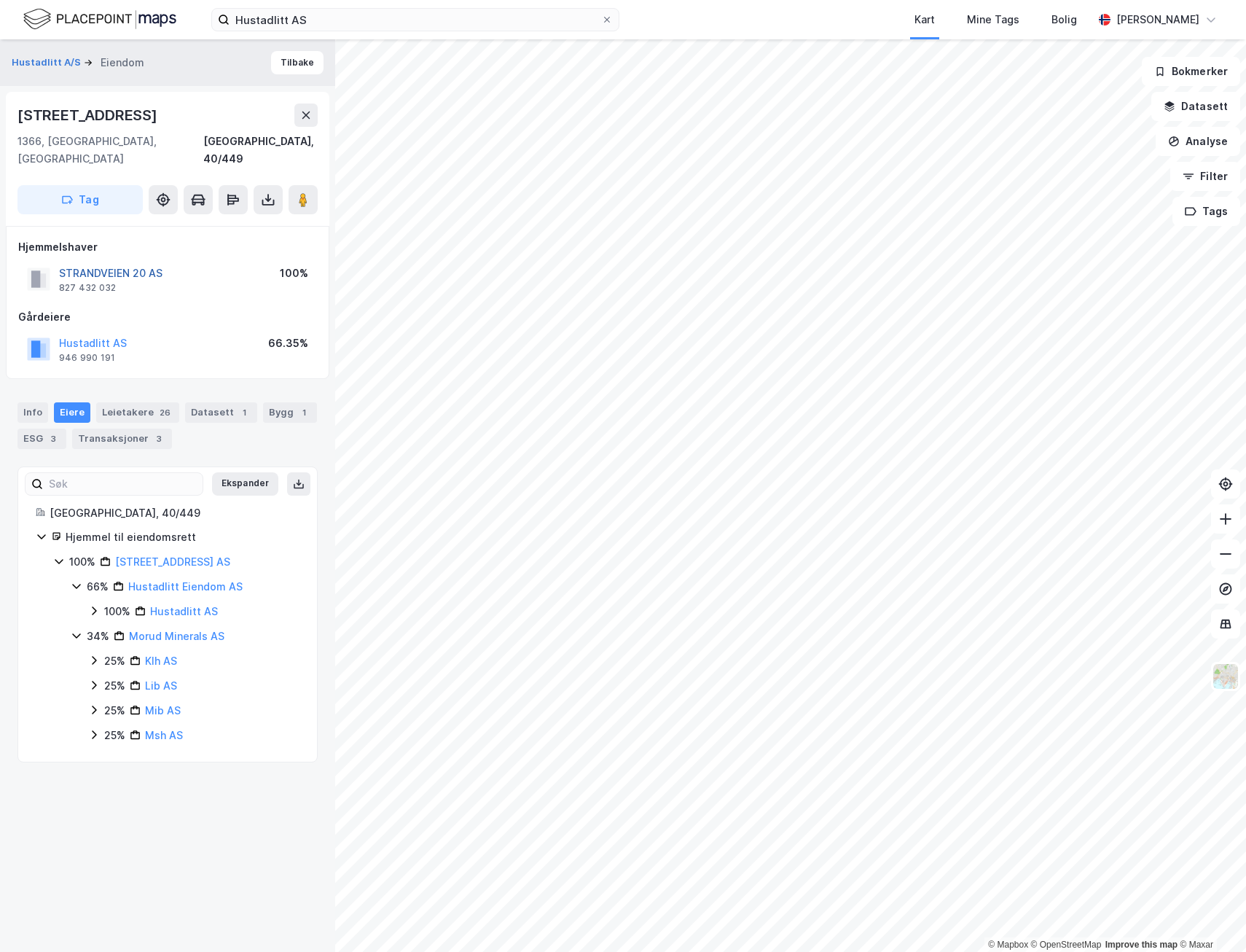
click at [0, 0] on button "STRANDVEIEN 20 AS" at bounding box center [0, 0] width 0 height 0
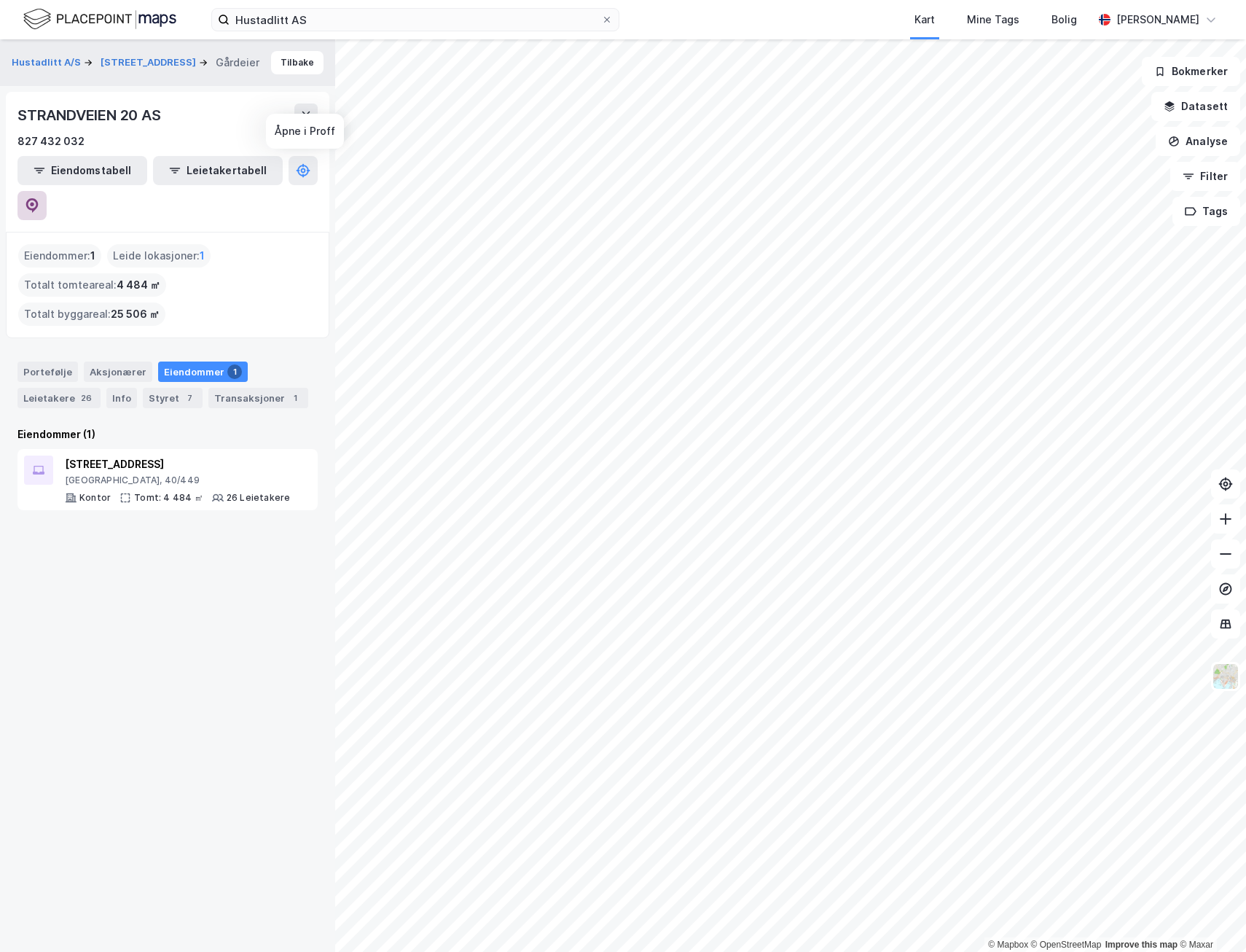
click at [39, 199] on icon at bounding box center [32, 206] width 15 height 15
click at [130, 516] on div "Hustadlitt A/S Strandveien 20 Gårdeier Tilbake STRANDVEIEN 20 AS 827 432 032 Ei…" at bounding box center [167, 495] width 335 height 912
click at [58, 388] on div "Leietakere 26" at bounding box center [59, 398] width 83 height 20
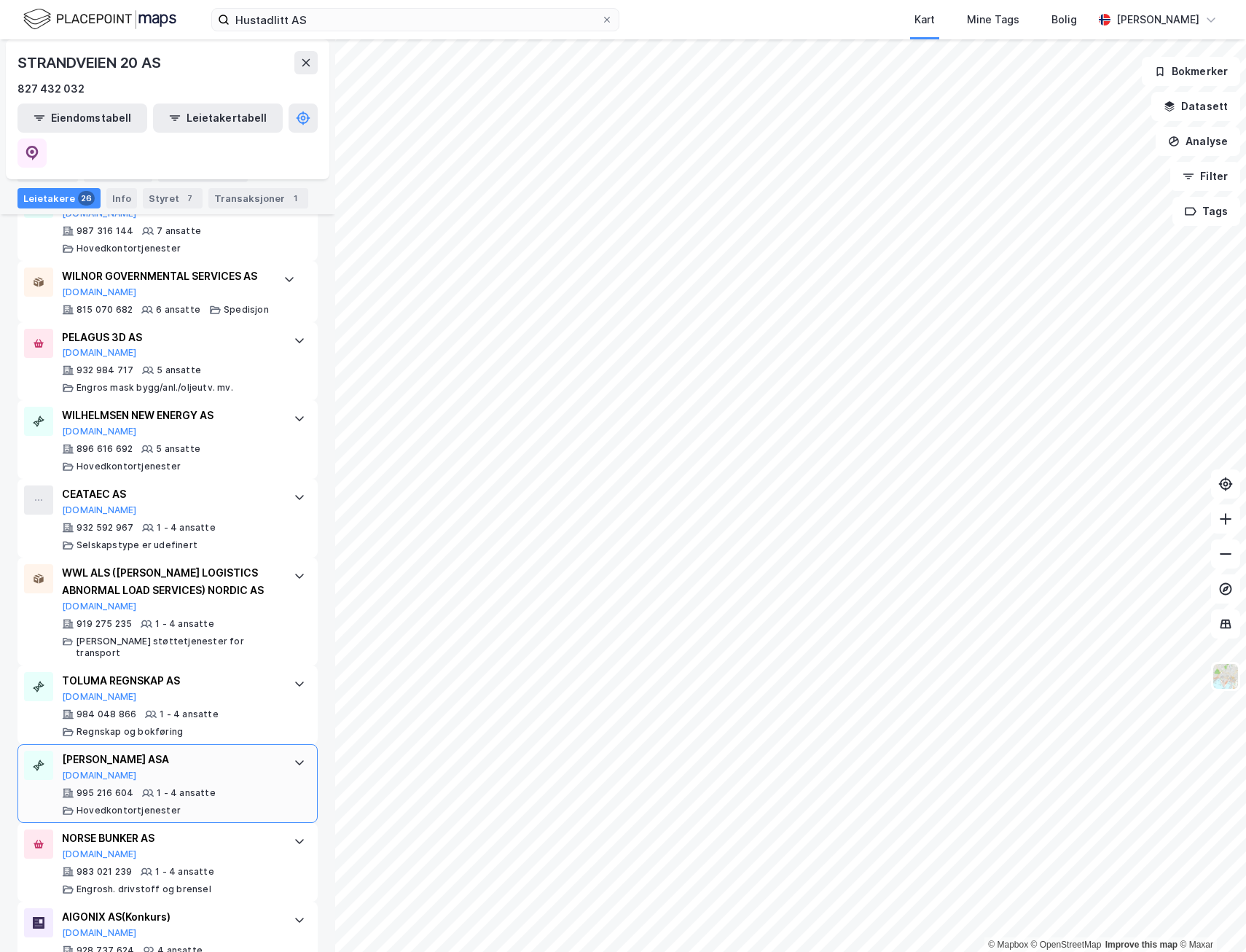
scroll to position [1947, 0]
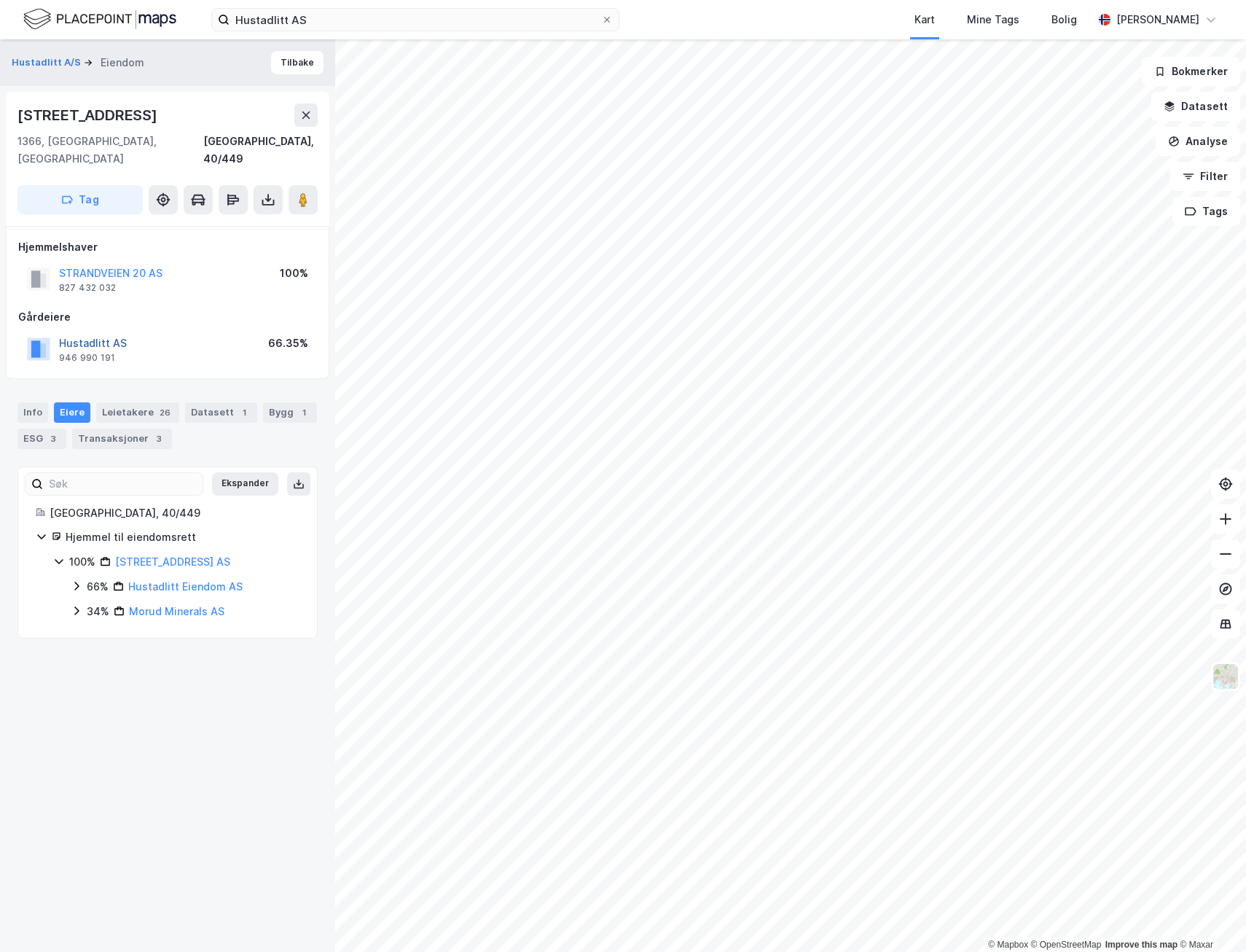
click at [0, 0] on button "Hustadlitt AS" at bounding box center [0, 0] width 0 height 0
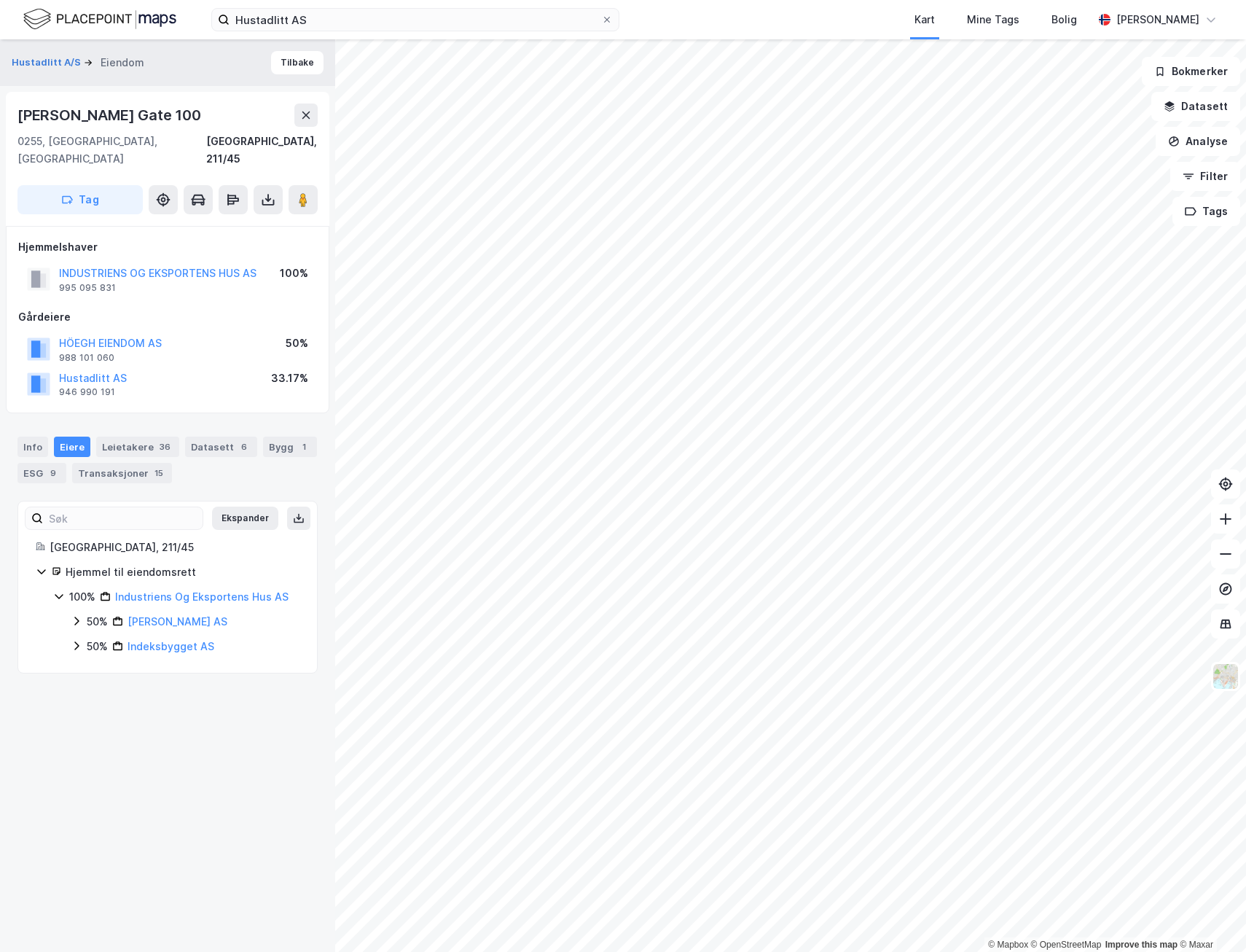
click at [73, 640] on icon at bounding box center [76, 646] width 12 height 12
click at [73, 615] on icon at bounding box center [76, 621] width 12 height 12
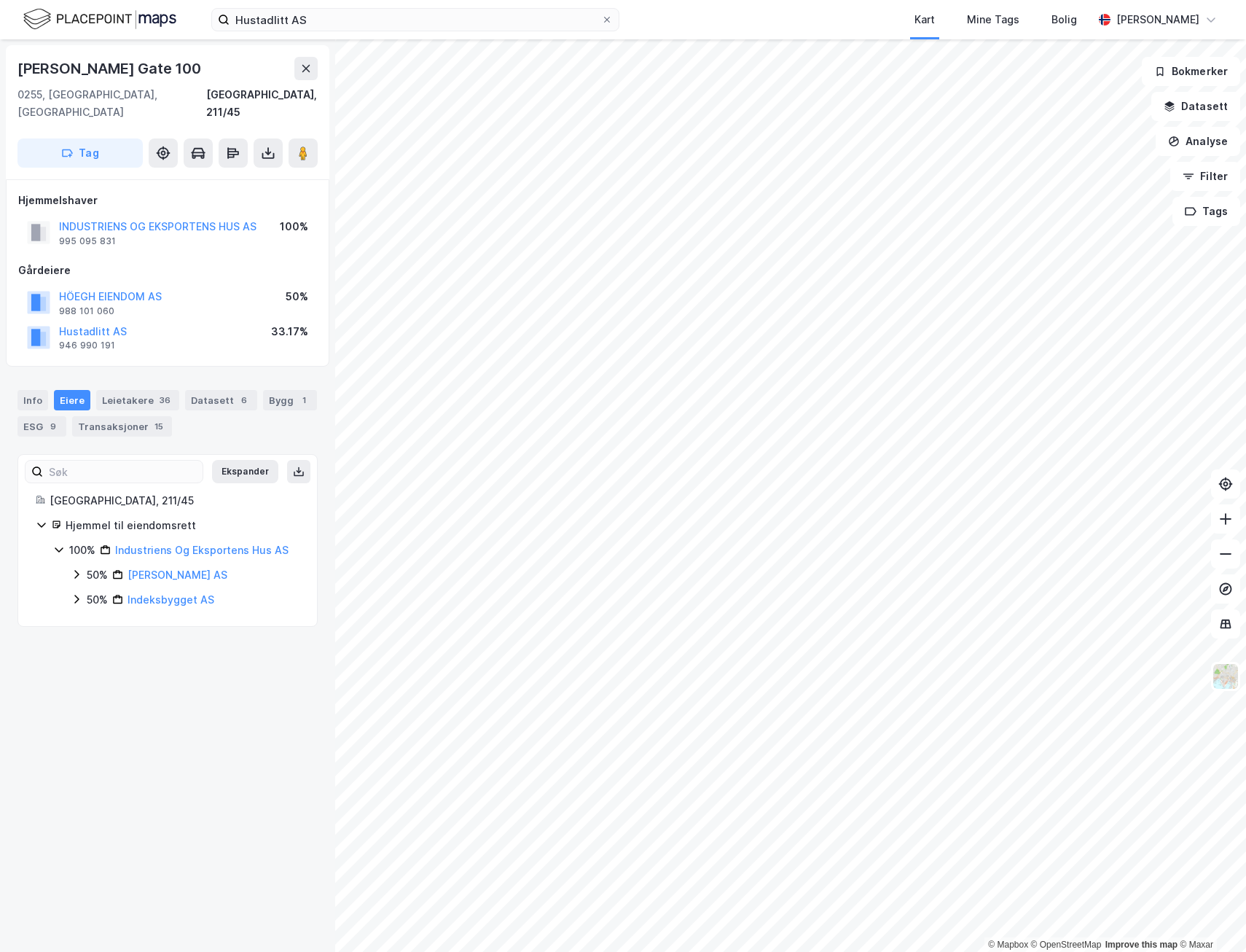
click at [94, 664] on div "[PERSON_NAME] Gate 100 [GEOGRAPHIC_DATA], 211/45 Tag Hjemmelshaver INDUSTRIENS …" at bounding box center [167, 495] width 335 height 912
